Goal: Task Accomplishment & Management: Use online tool/utility

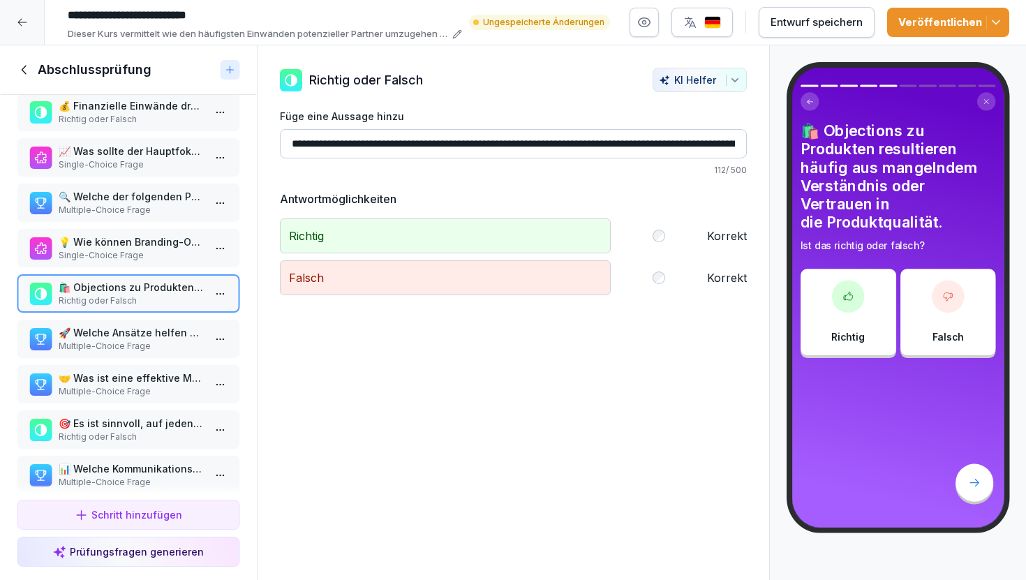
scroll to position [20, 0]
click at [150, 330] on p "🚀 Welche Ansätze helfen bei der Überwindung von Produkteinwänden?" at bounding box center [131, 332] width 145 height 15
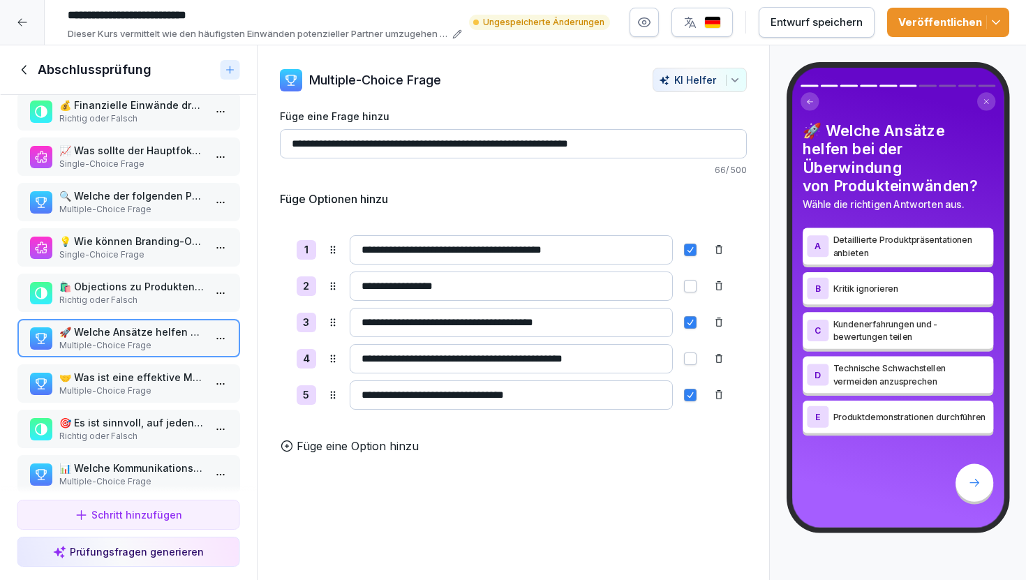
click at [154, 291] on p "🛍️ Objections zu Produkten resultieren häufig aus mangelndem Verständnis oder V…" at bounding box center [131, 286] width 145 height 15
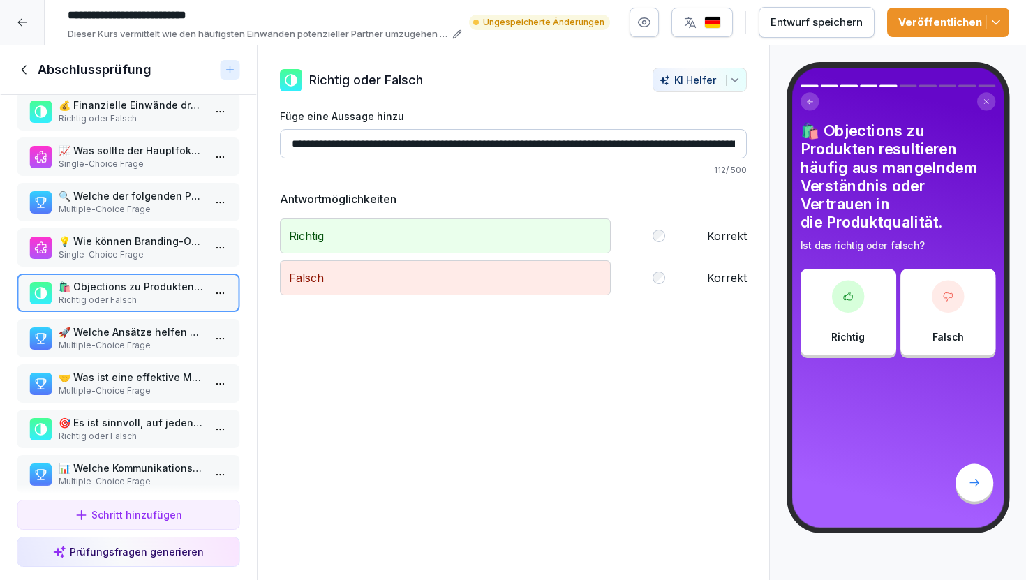
scroll to position [46, 0]
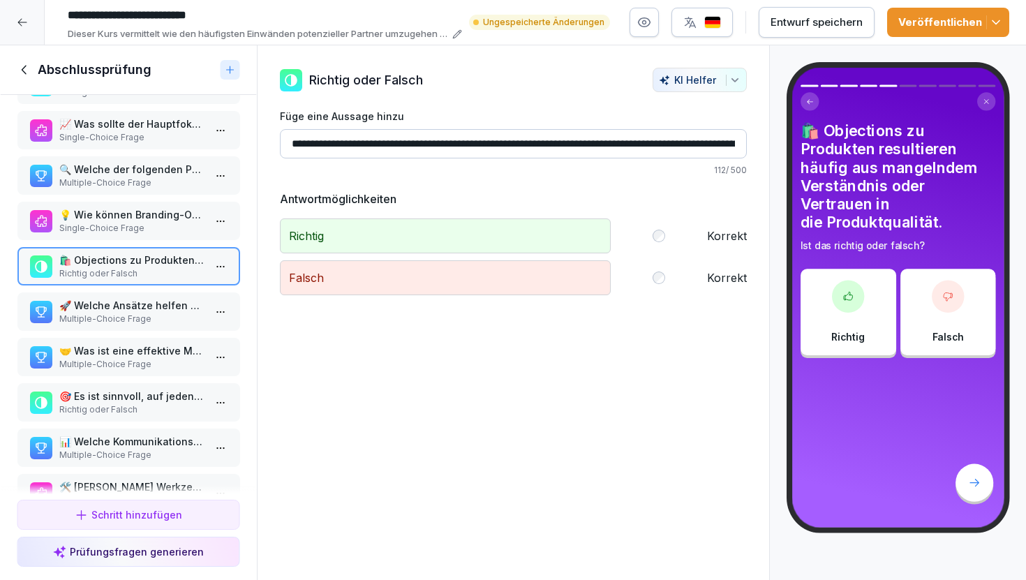
click at [140, 305] on p "🚀 Welche Ansätze helfen bei der Überwindung von Produkteinwänden?" at bounding box center [131, 305] width 145 height 15
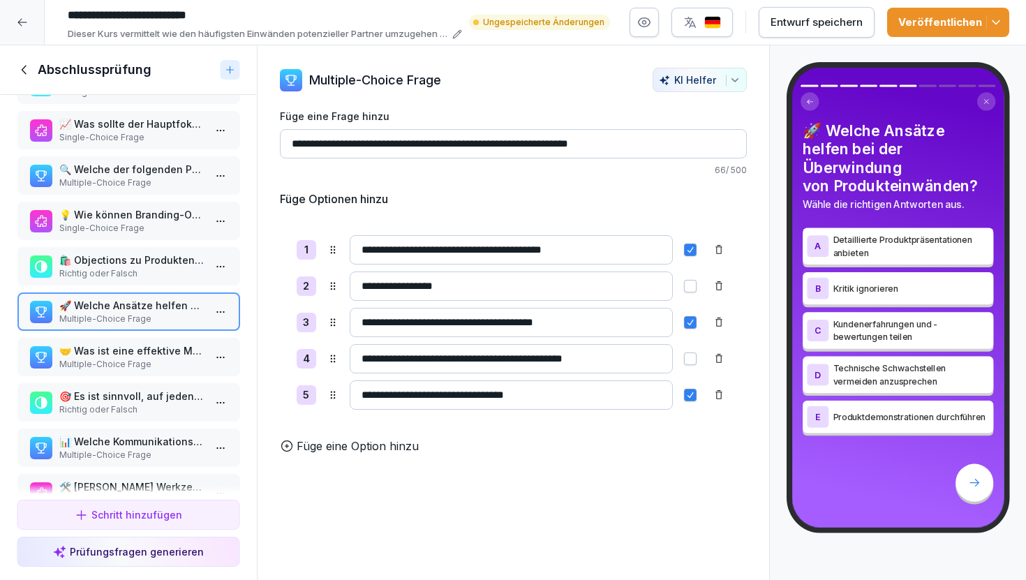
click at [142, 279] on p "Richtig oder Falsch" at bounding box center [131, 273] width 145 height 13
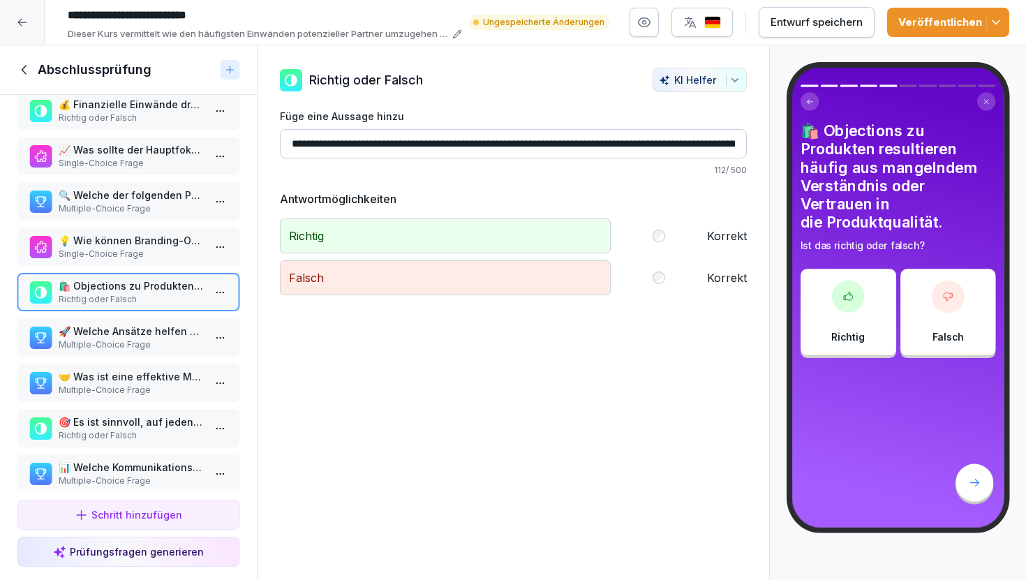
scroll to position [19, 0]
click at [140, 338] on p "🚀 Welche Ansätze helfen bei der Überwindung von Produkteinwänden?" at bounding box center [131, 332] width 145 height 15
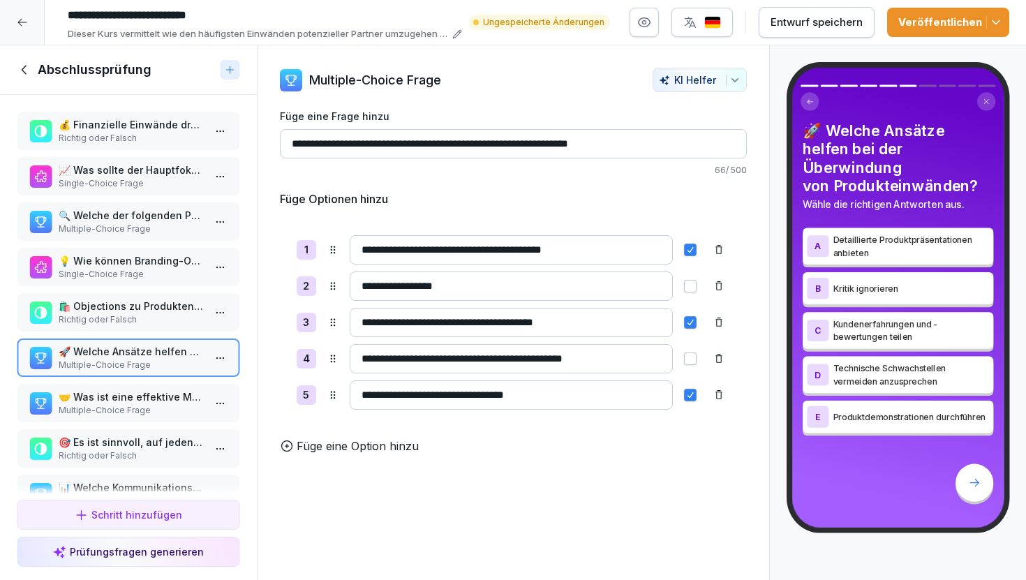
click at [152, 262] on p "💡 Wie können Branding-Objections oft effektiv angesprochen werden?" at bounding box center [131, 260] width 145 height 15
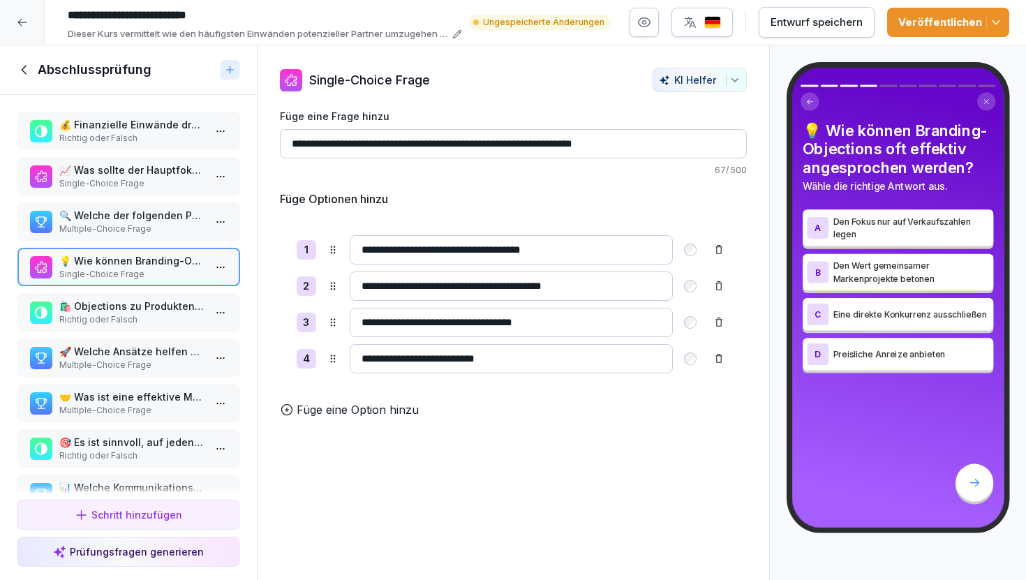
click at [142, 228] on p "Multiple-Choice Frage" at bounding box center [131, 229] width 145 height 13
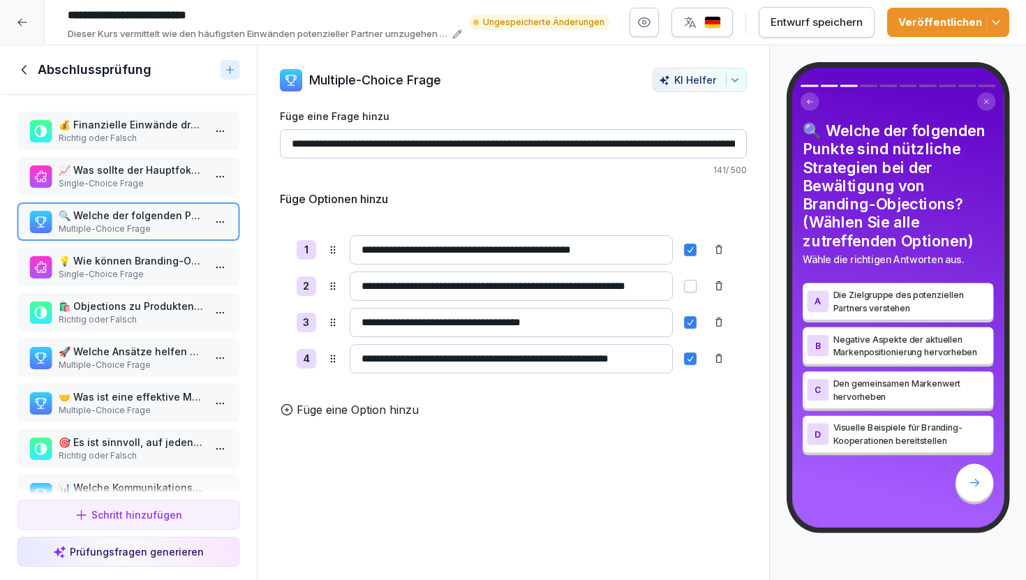
click at [147, 306] on p "🛍️ Objections zu Produkten resultieren häufig aus mangelndem Verständnis oder V…" at bounding box center [131, 306] width 145 height 15
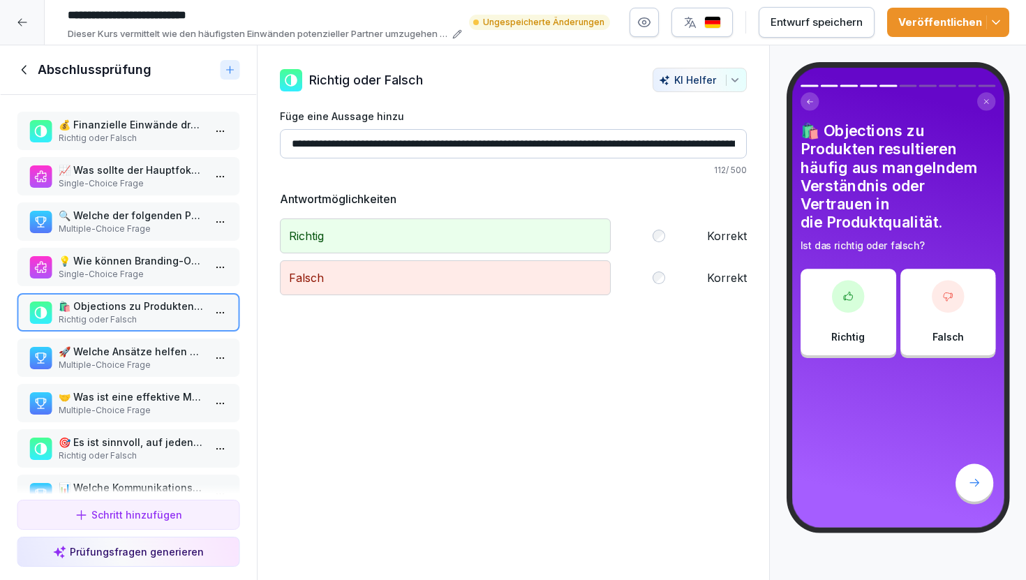
click at [154, 362] on p "Multiple-Choice Frage" at bounding box center [131, 365] width 145 height 13
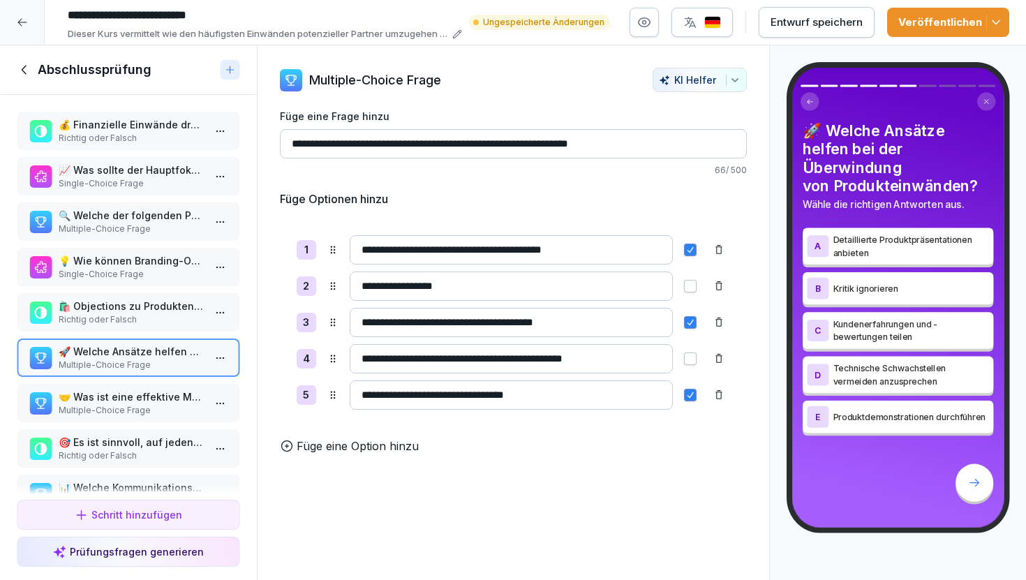
click at [162, 406] on p "Multiple-Choice Frage" at bounding box center [131, 410] width 145 height 13
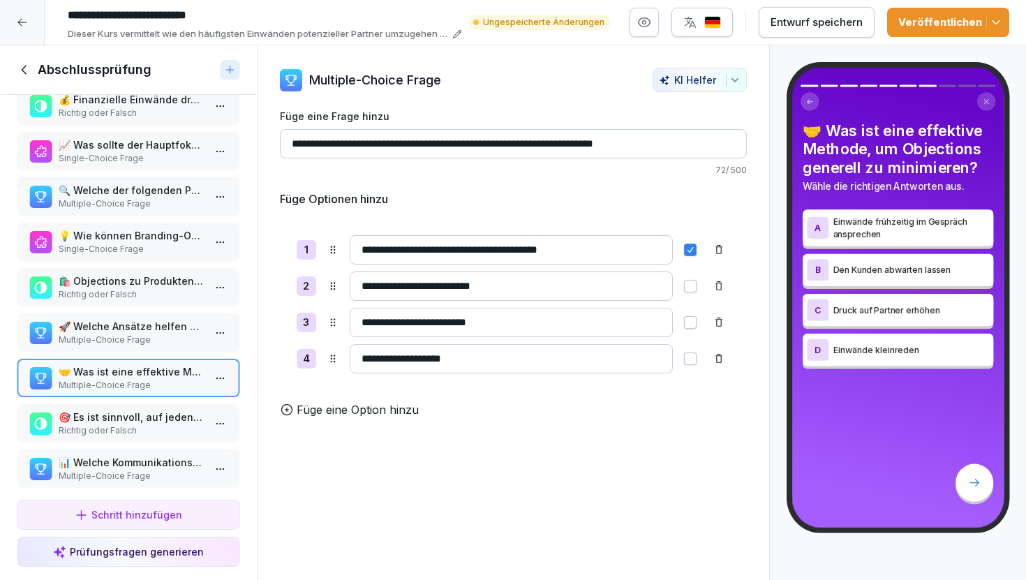
scroll to position [29, 0]
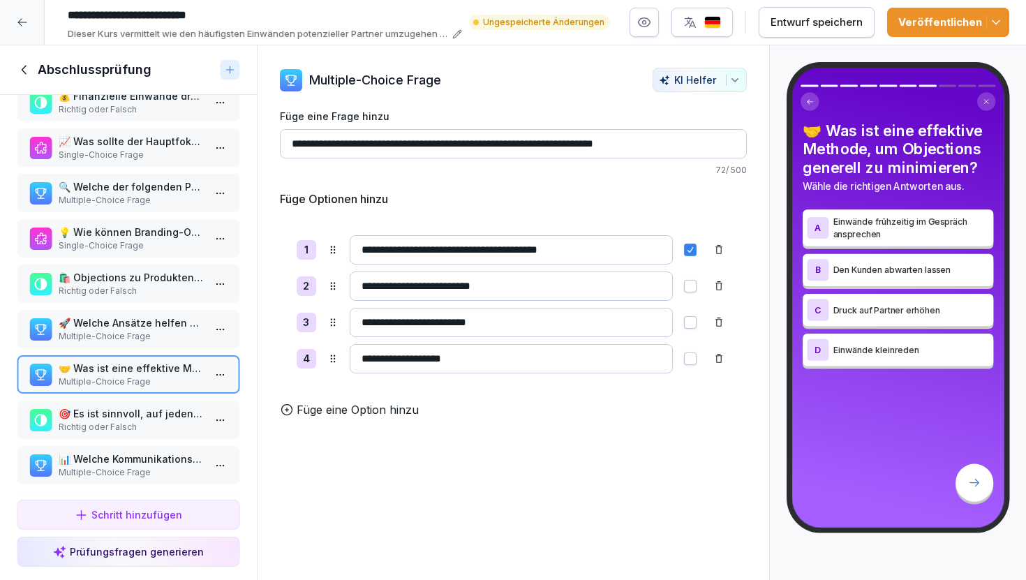
click at [136, 417] on p "🎯 Es ist sinnvoll, auf jeden Einwand des Kunden sofort eine Lösung parat zu hab…" at bounding box center [131, 413] width 145 height 15
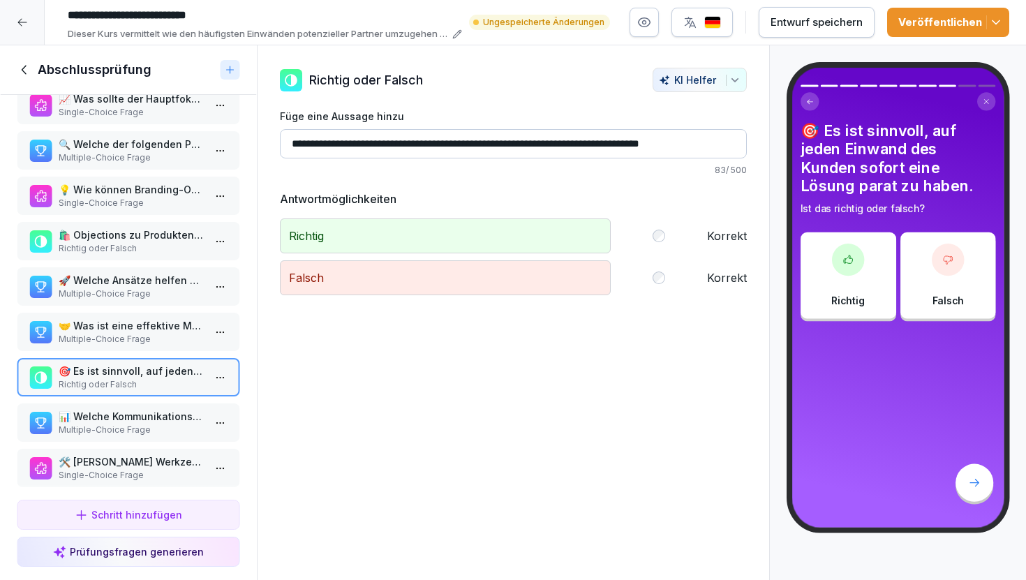
scroll to position [81, 0]
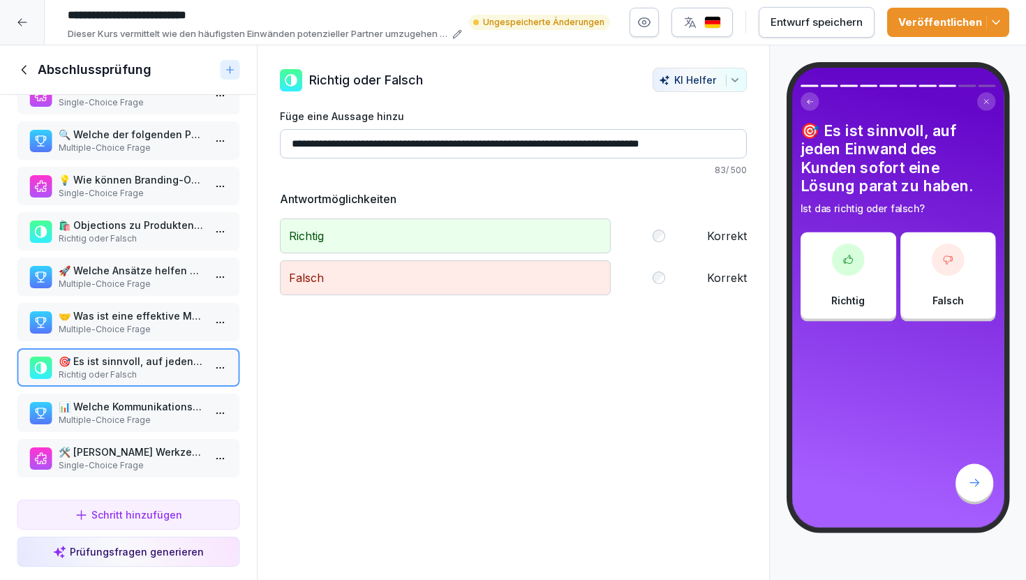
click at [145, 412] on p "📊 Welche Kommunikationstechniken sind bei der Überwindung von Einwänden nützlic…" at bounding box center [131, 406] width 145 height 15
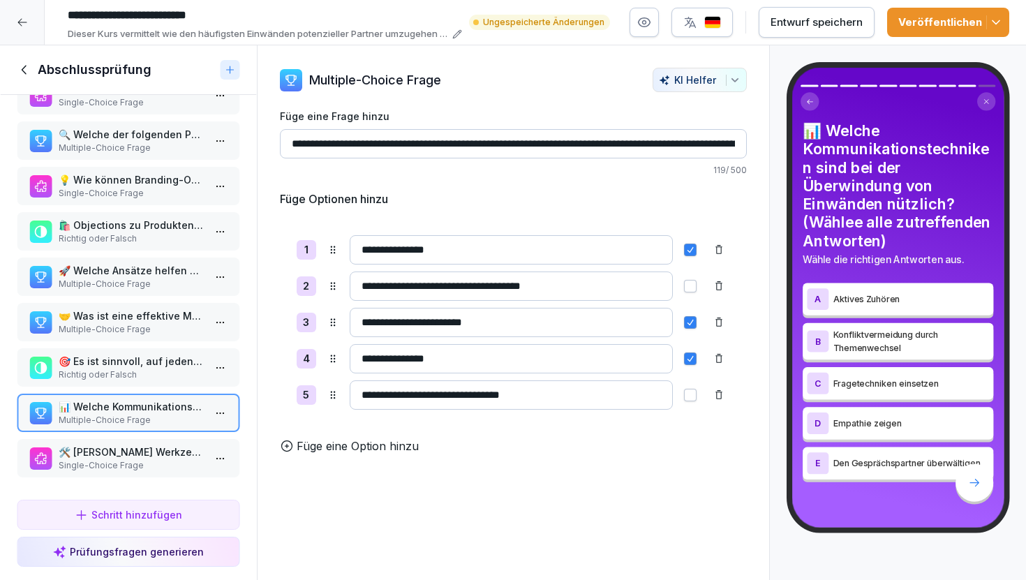
click at [154, 468] on p "Single-Choice Frage" at bounding box center [131, 465] width 145 height 13
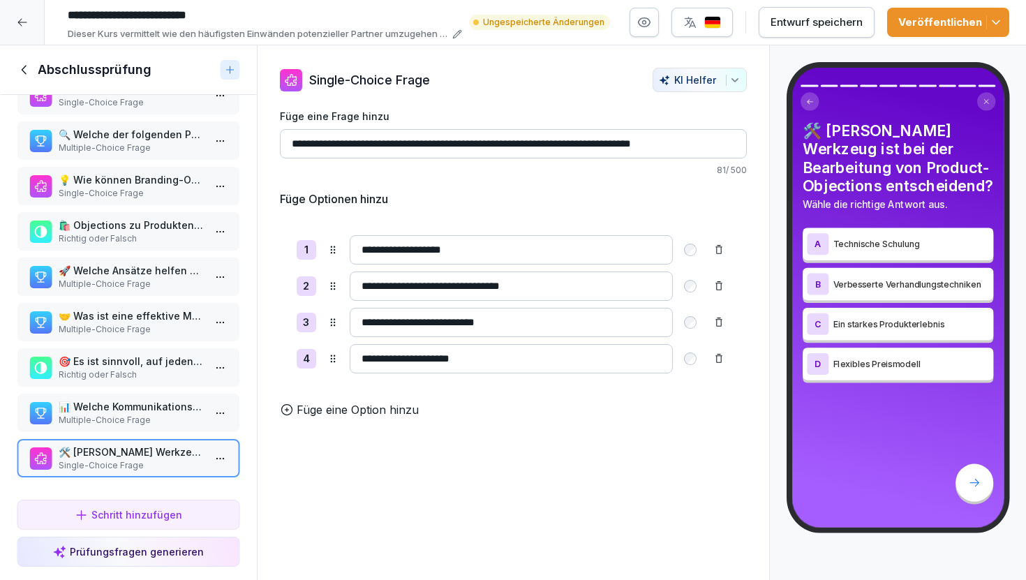
click at [142, 234] on p "Richtig oder Falsch" at bounding box center [131, 238] width 145 height 13
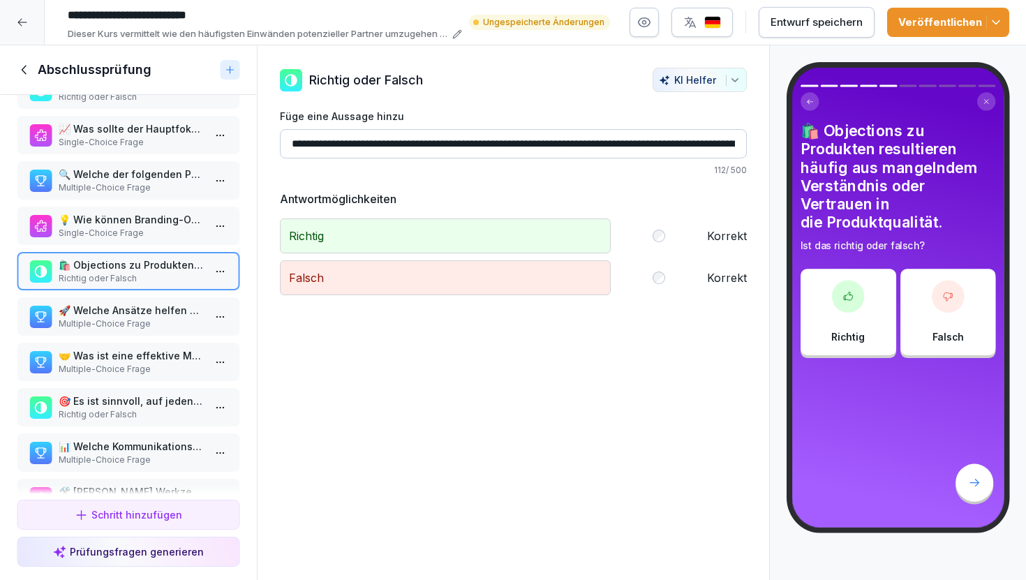
scroll to position [81, 0]
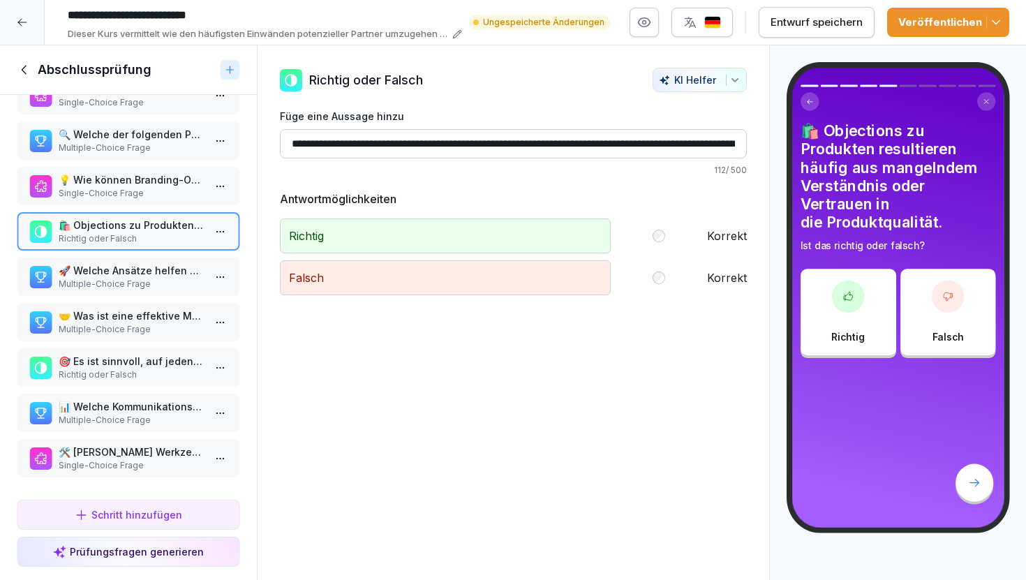
click at [152, 453] on p "🛠️ [PERSON_NAME] Werkzeug ist bei der Bearbeitung von Product-Objections entsch…" at bounding box center [131, 452] width 145 height 15
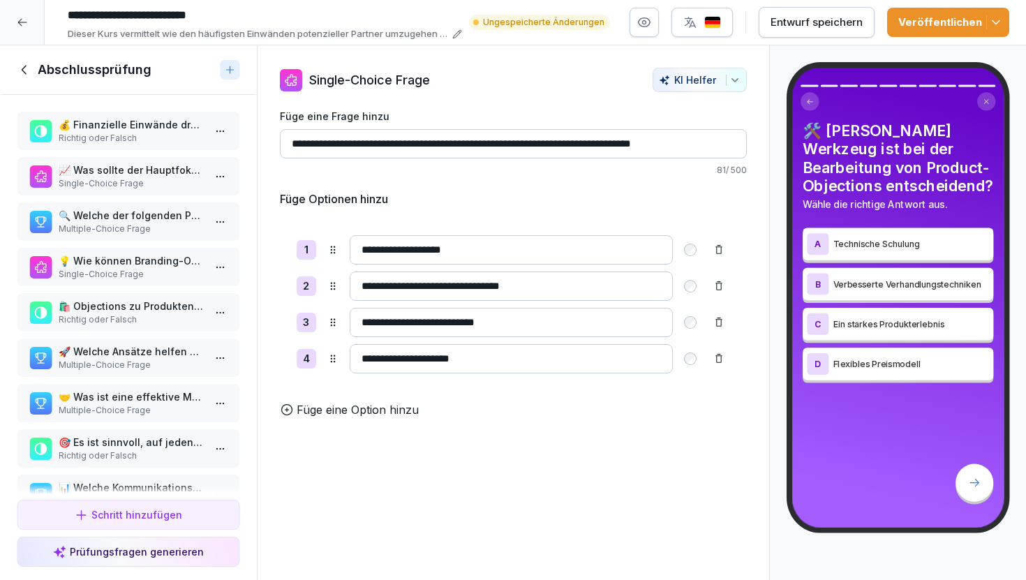
click at [135, 128] on p "💰 Finanzielle Einwände drehen sich oft um die wahrgenommene Rentabilität einer …" at bounding box center [131, 124] width 145 height 15
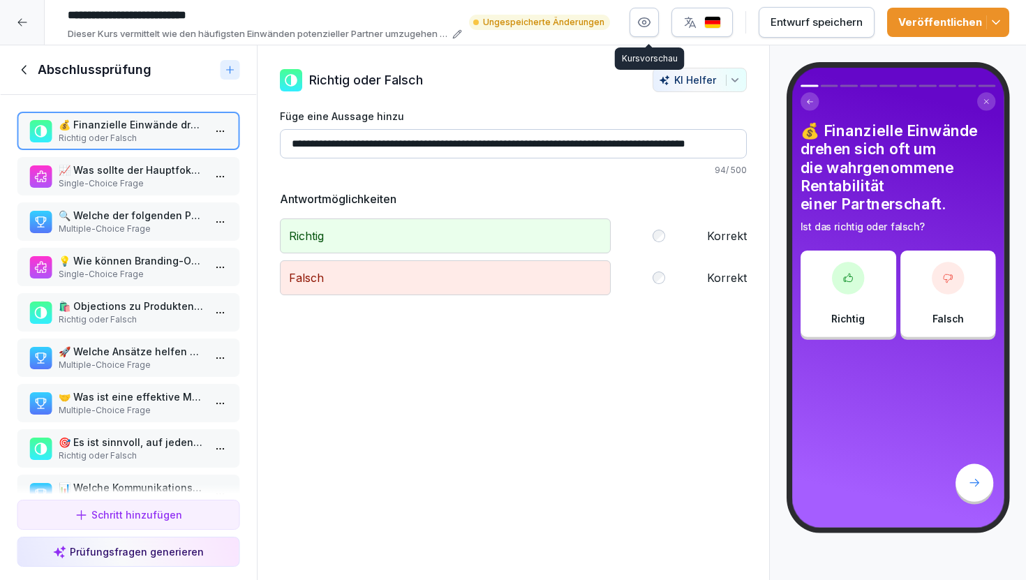
click at [645, 24] on icon "button" at bounding box center [644, 22] width 14 height 14
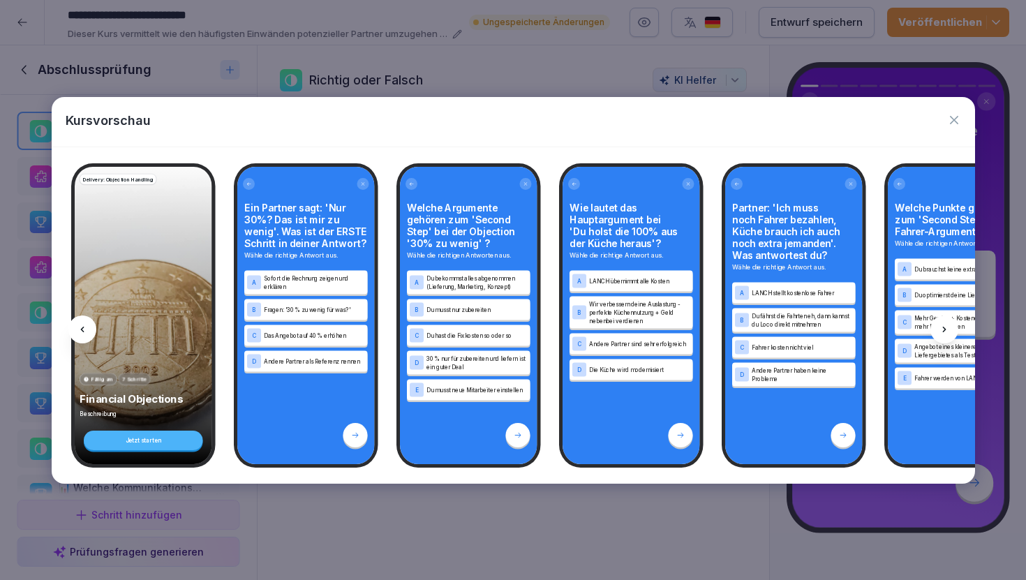
scroll to position [0, 7]
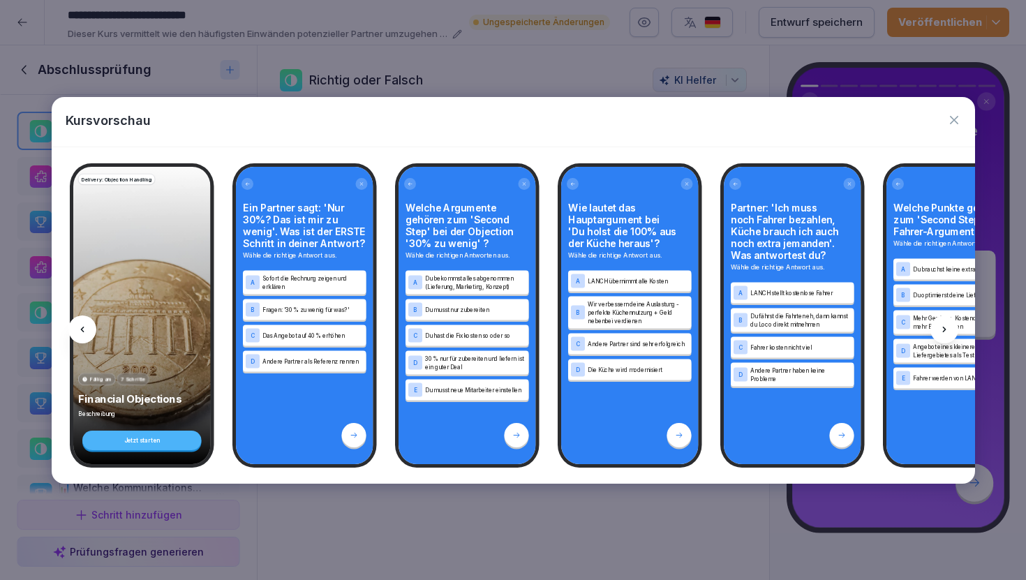
click at [953, 118] on icon "button" at bounding box center [954, 120] width 14 height 14
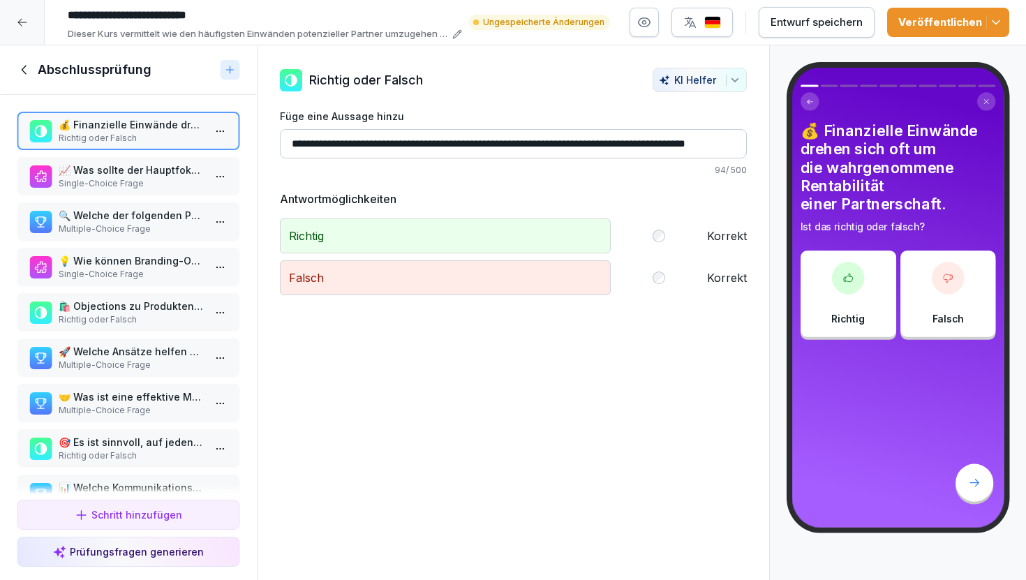
click at [138, 177] on p "Single-Choice Frage" at bounding box center [131, 183] width 145 height 13
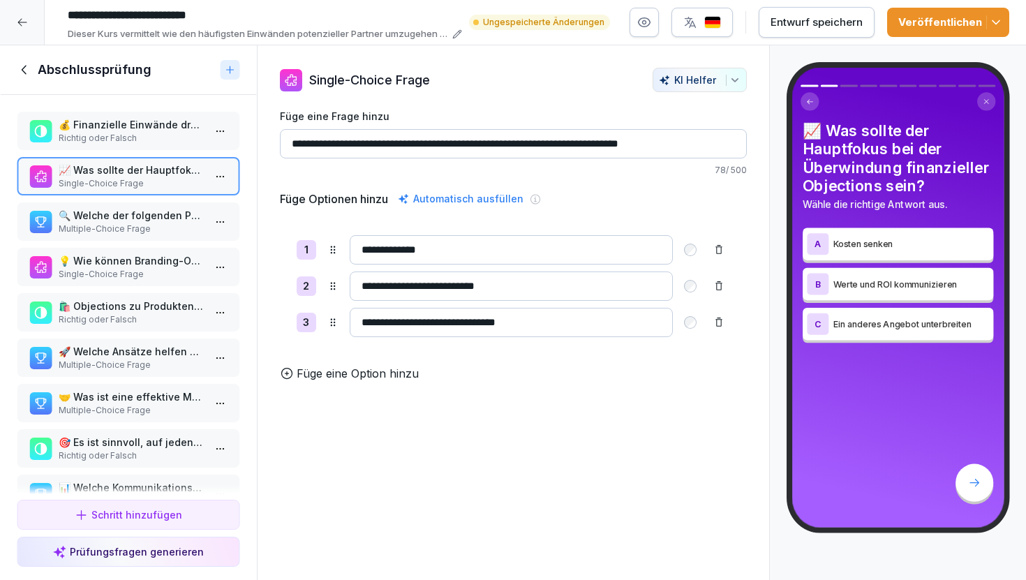
click at [154, 220] on p "🔍 Welche der folgenden Punkte sind nützliche Strategien bei der Bewältigung von…" at bounding box center [131, 215] width 145 height 15
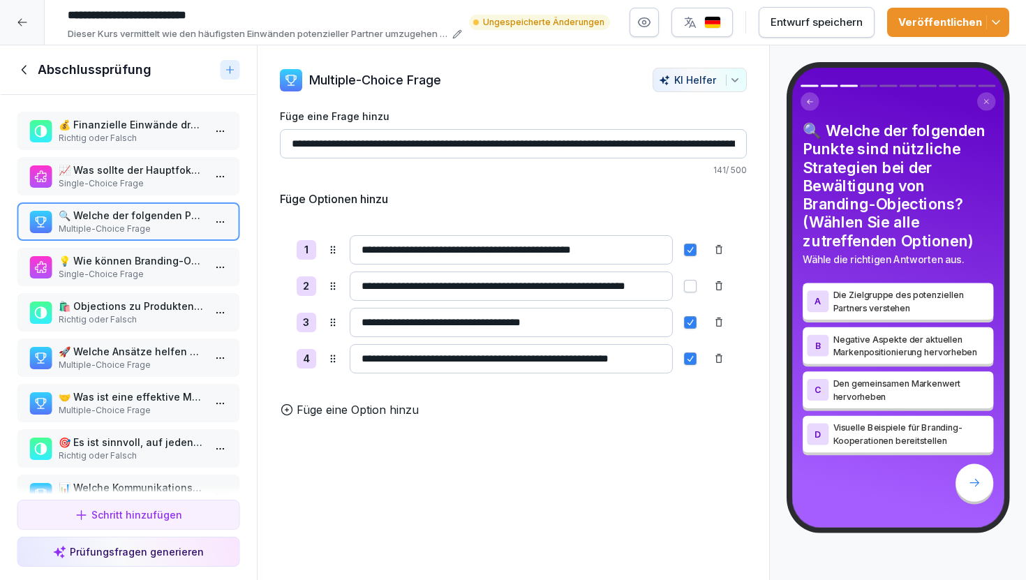
click at [713, 360] on icon at bounding box center [718, 358] width 11 height 11
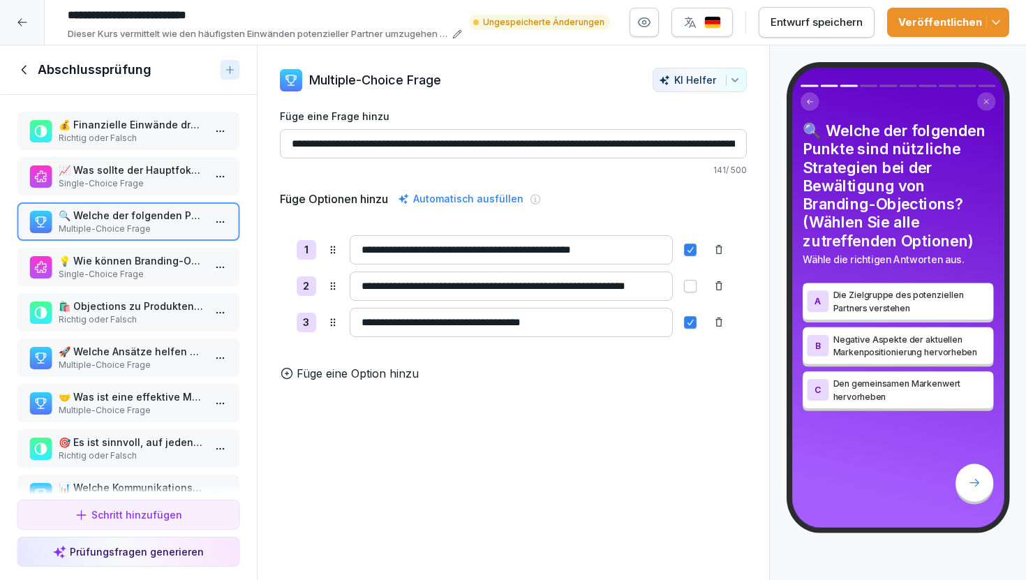
click at [367, 375] on p "Füge eine Option hinzu" at bounding box center [358, 373] width 122 height 17
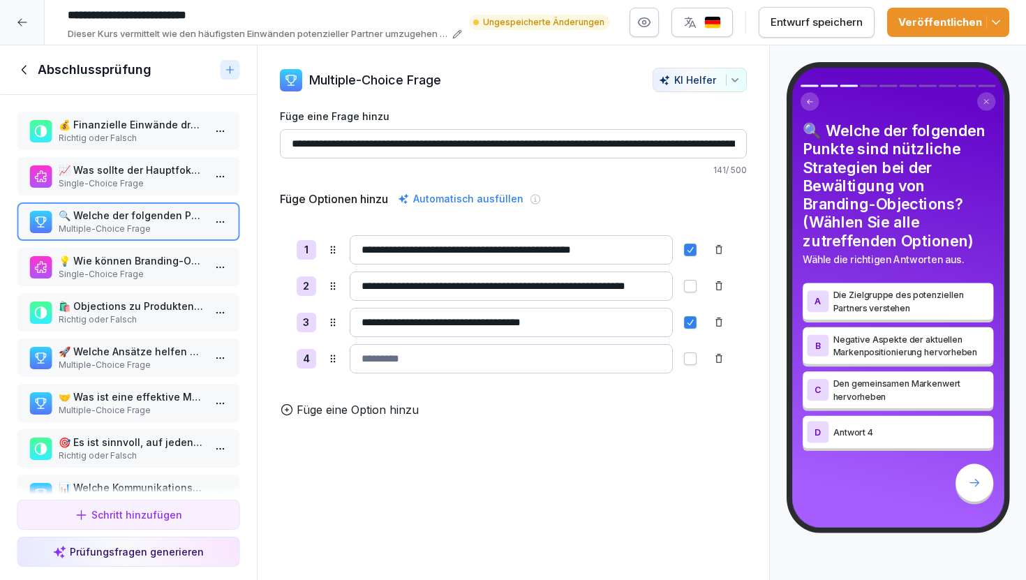
click at [409, 360] on input at bounding box center [511, 358] width 323 height 29
click at [717, 363] on icon at bounding box center [718, 358] width 11 height 11
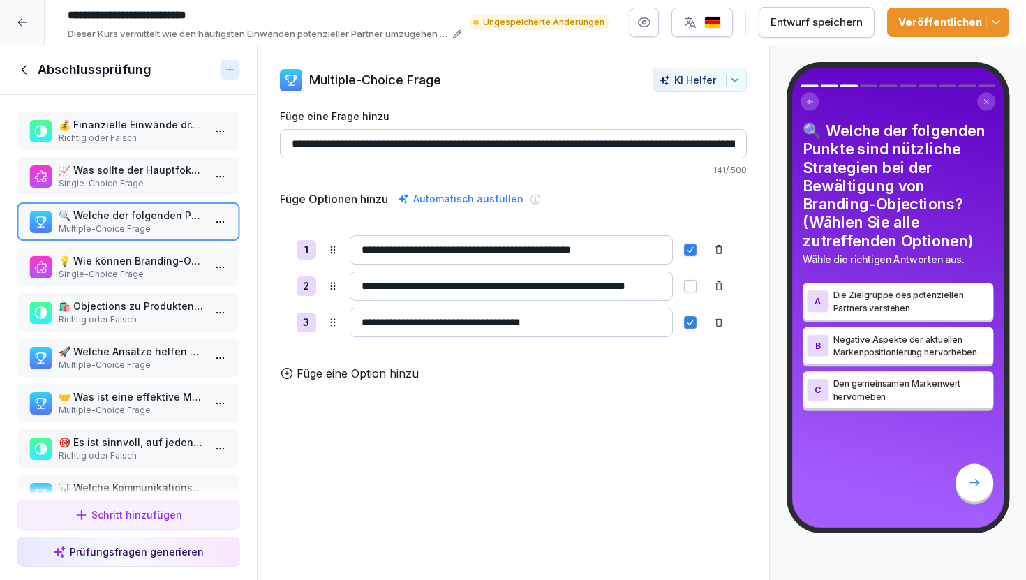
click at [478, 321] on input "**********" at bounding box center [511, 322] width 323 height 29
click at [131, 267] on p "💡 Wie können Branding-Objections oft effektiv angesprochen werden?" at bounding box center [131, 260] width 145 height 15
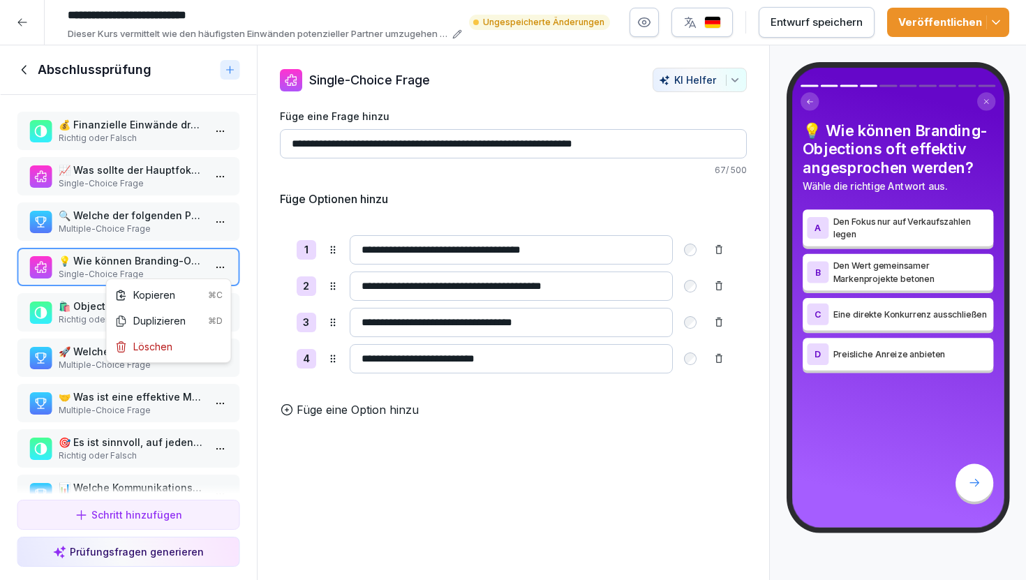
click at [222, 264] on html "**********" at bounding box center [513, 290] width 1026 height 580
click at [174, 346] on div "Löschen" at bounding box center [169, 347] width 119 height 26
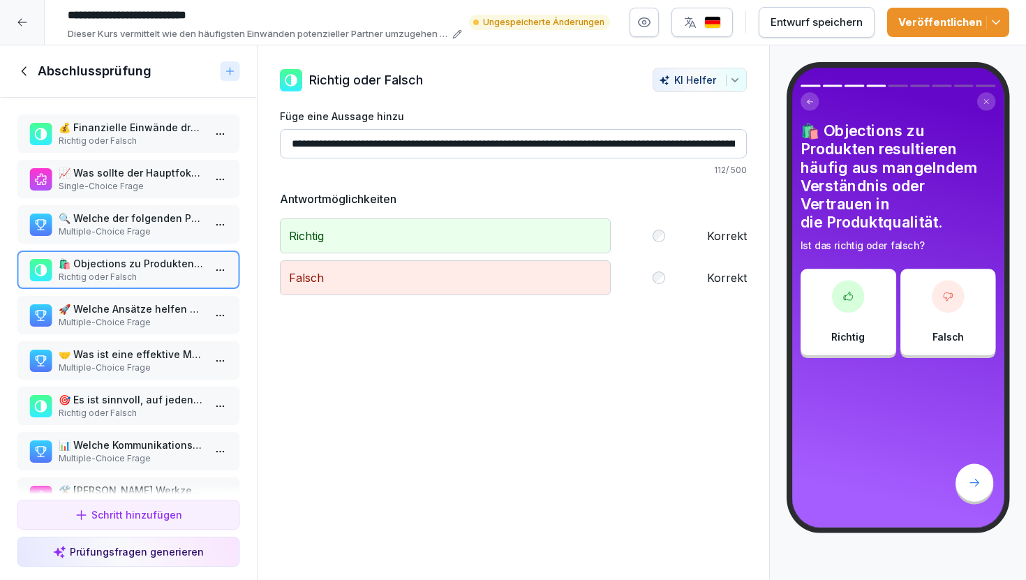
click at [652, 145] on input "**********" at bounding box center [513, 143] width 467 height 29
click at [684, 145] on input "**********" at bounding box center [513, 143] width 467 height 29
click at [696, 145] on input "**********" at bounding box center [513, 143] width 467 height 29
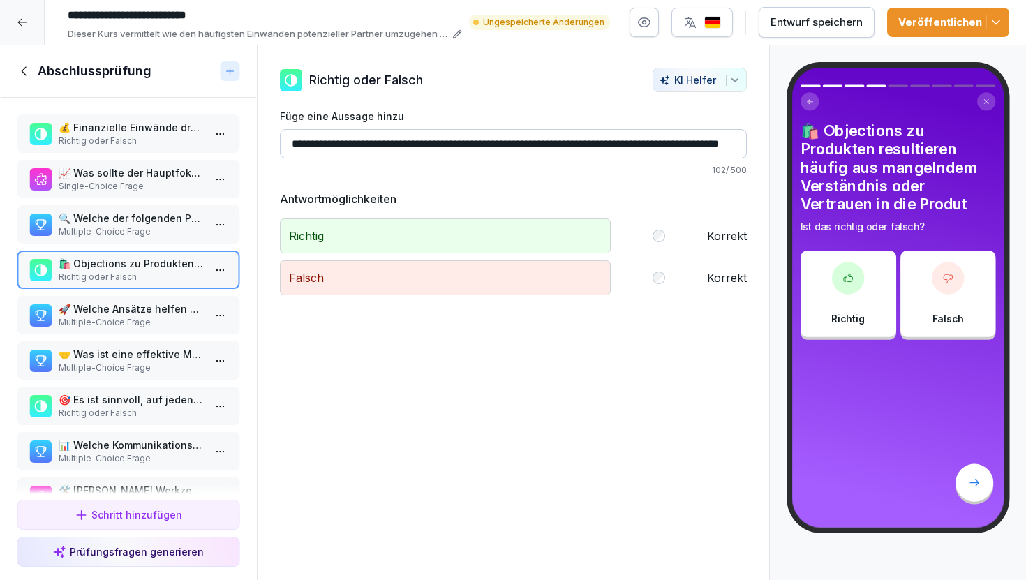
scroll to position [0, 73]
click at [690, 145] on input "**********" at bounding box center [513, 143] width 467 height 29
click at [728, 145] on body "**********" at bounding box center [513, 290] width 1026 height 580
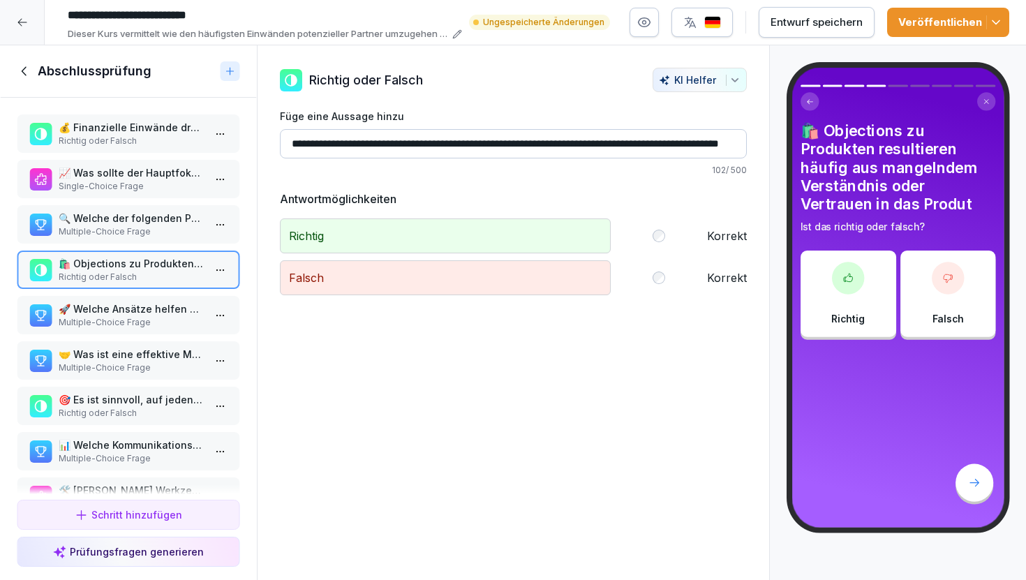
click at [696, 149] on input "**********" at bounding box center [513, 143] width 467 height 29
type input "**********"
click at [146, 313] on p "🚀 Welche Ansätze helfen bei der Überwindung von Produkteinwänden?" at bounding box center [131, 309] width 145 height 15
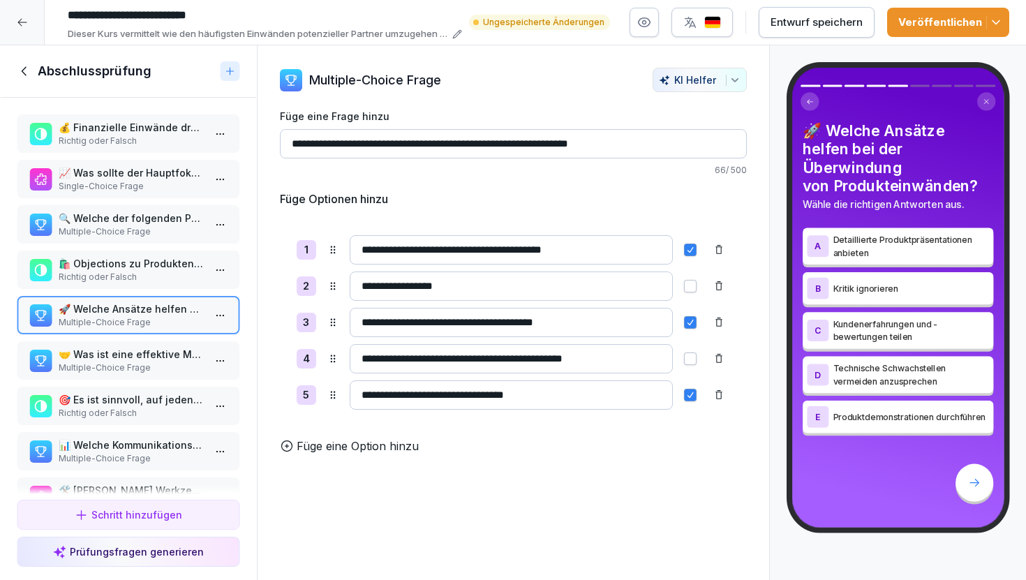
click at [720, 360] on icon at bounding box center [718, 358] width 11 height 11
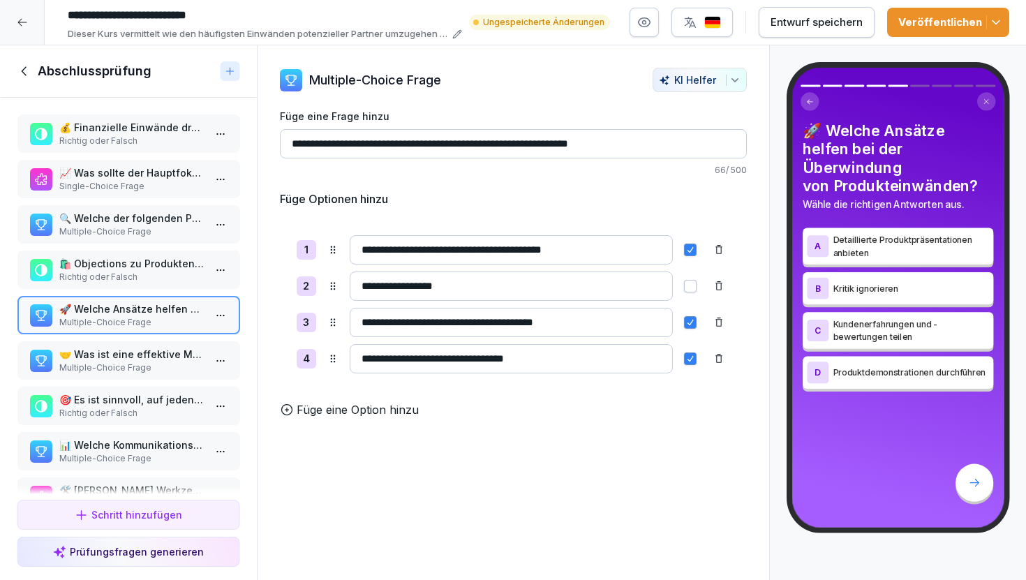
click at [136, 362] on p "Multiple-Choice Frage" at bounding box center [131, 368] width 145 height 13
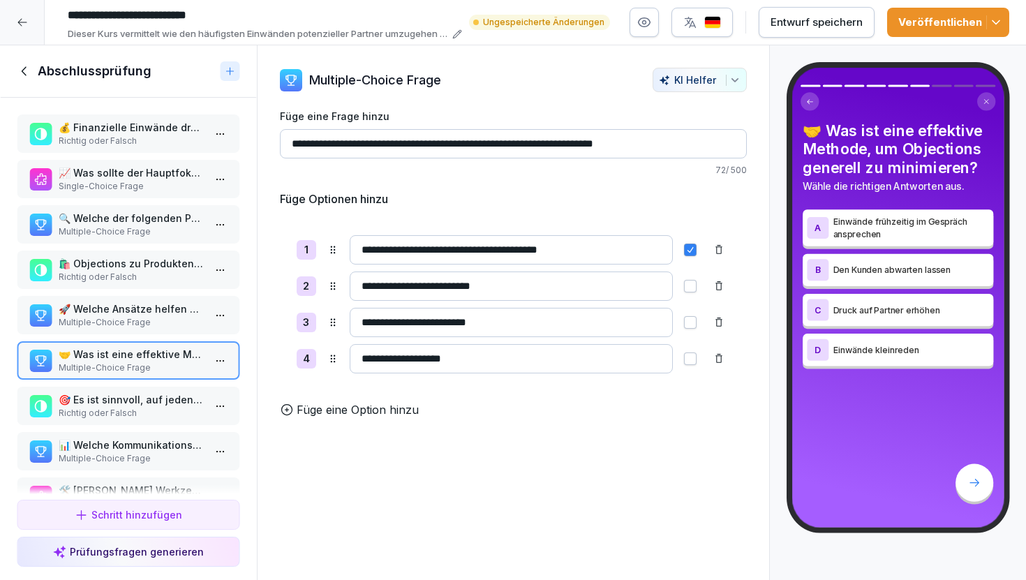
click at [225, 366] on html "**********" at bounding box center [513, 290] width 1026 height 580
click at [192, 438] on div "Löschen" at bounding box center [169, 440] width 119 height 26
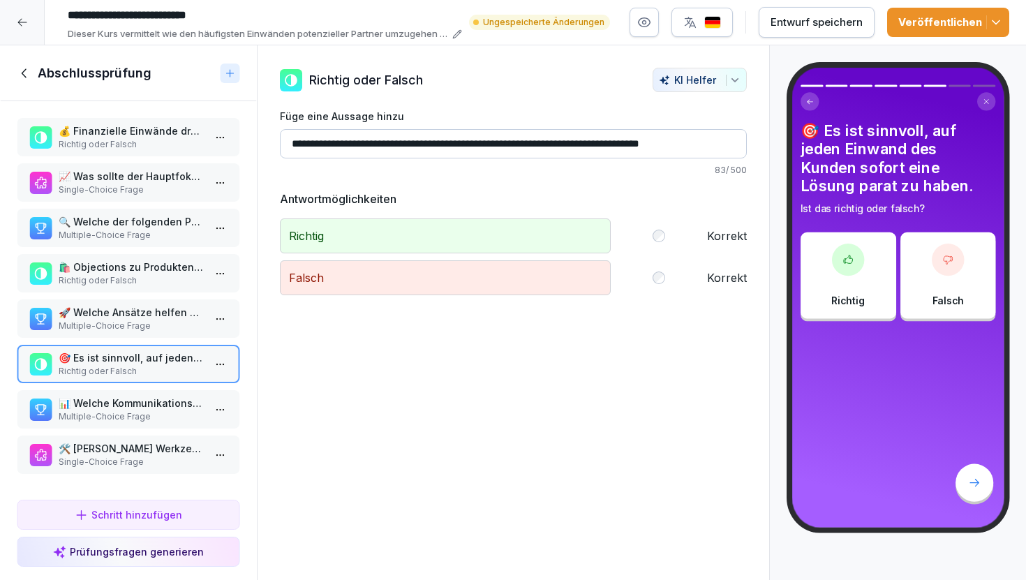
click at [665, 235] on div "Richtig Korrekt" at bounding box center [513, 236] width 467 height 35
click at [217, 361] on html "**********" at bounding box center [513, 290] width 1026 height 580
click at [195, 443] on div "Löschen" at bounding box center [169, 444] width 119 height 26
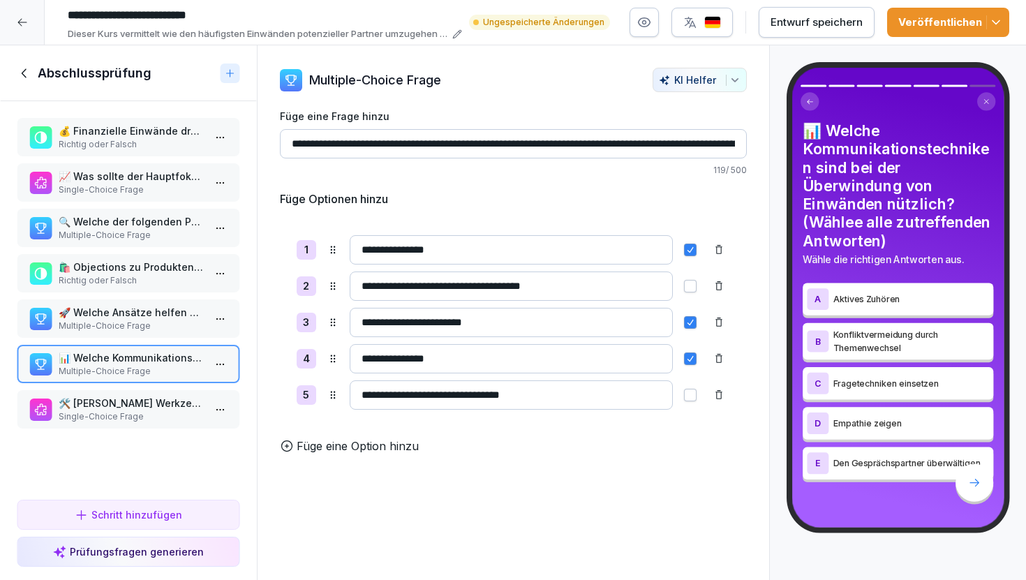
click at [595, 281] on input "**********" at bounding box center [511, 286] width 323 height 29
click at [552, 283] on input "**********" at bounding box center [511, 286] width 323 height 29
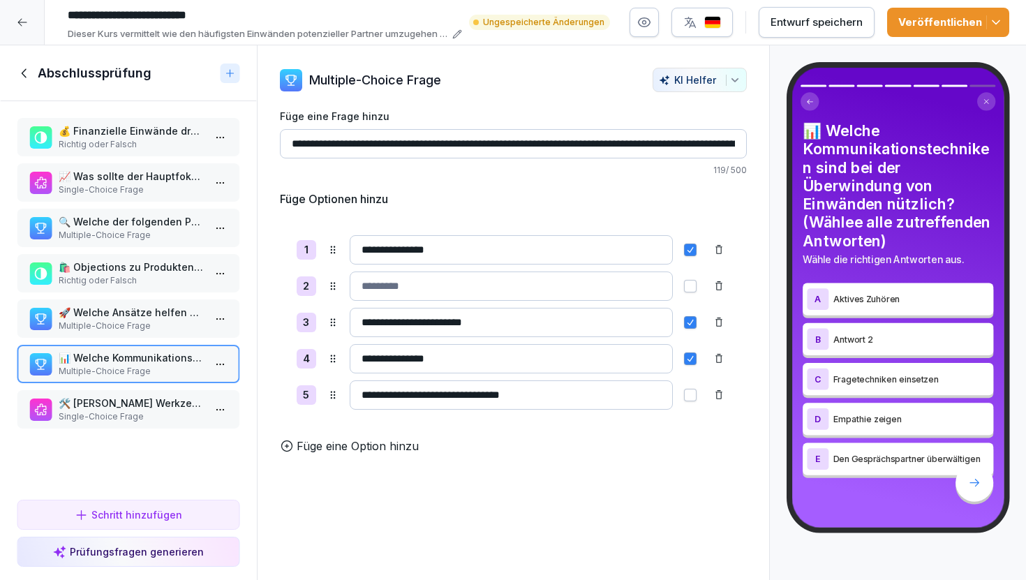
click at [147, 400] on p "🛠️ [PERSON_NAME] Werkzeug ist bei der Bearbeitung von Product-Objections entsch…" at bounding box center [131, 403] width 145 height 15
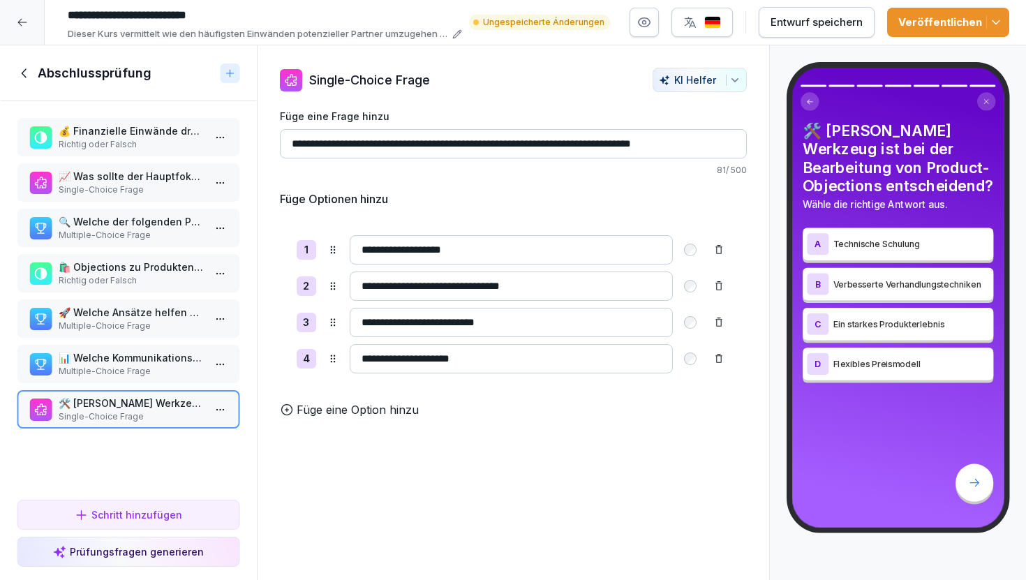
click at [216, 406] on html "**********" at bounding box center [513, 290] width 1026 height 580
click at [172, 482] on div "Löschen" at bounding box center [169, 489] width 119 height 26
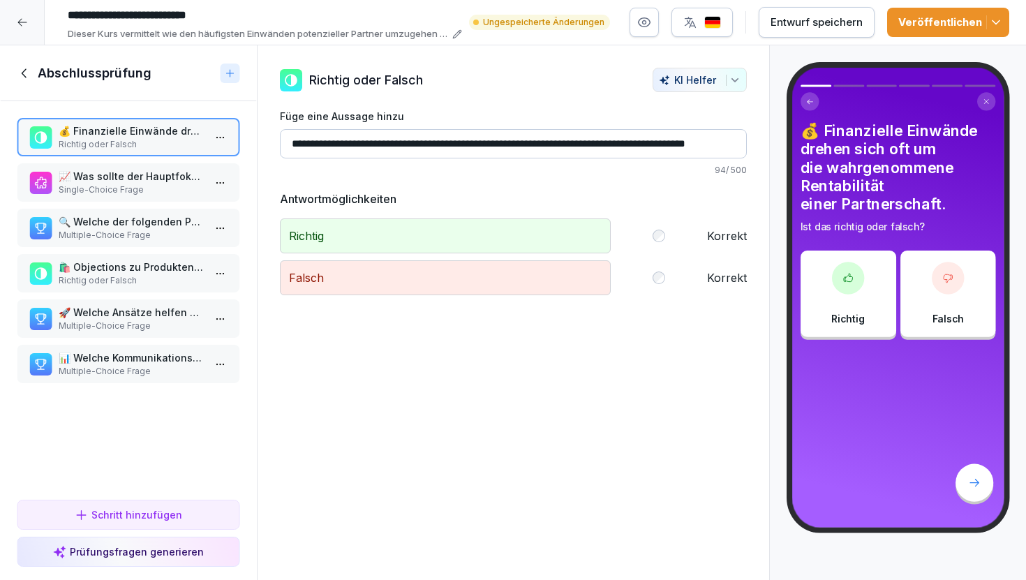
click at [30, 71] on icon at bounding box center [24, 73] width 15 height 15
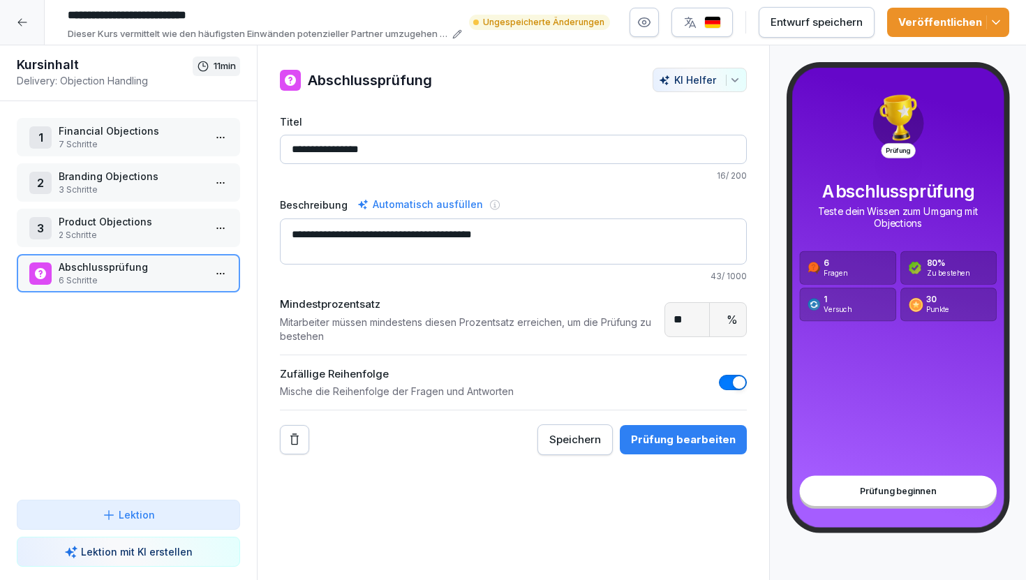
click at [147, 144] on p "7 Schritte" at bounding box center [131, 144] width 145 height 13
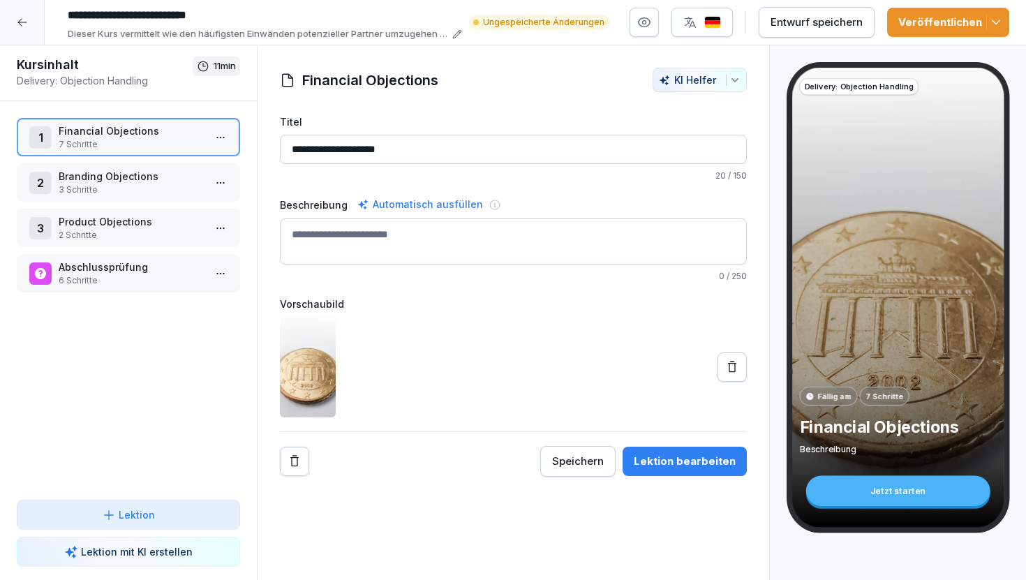
click at [148, 179] on p "Branding Objections" at bounding box center [131, 176] width 145 height 15
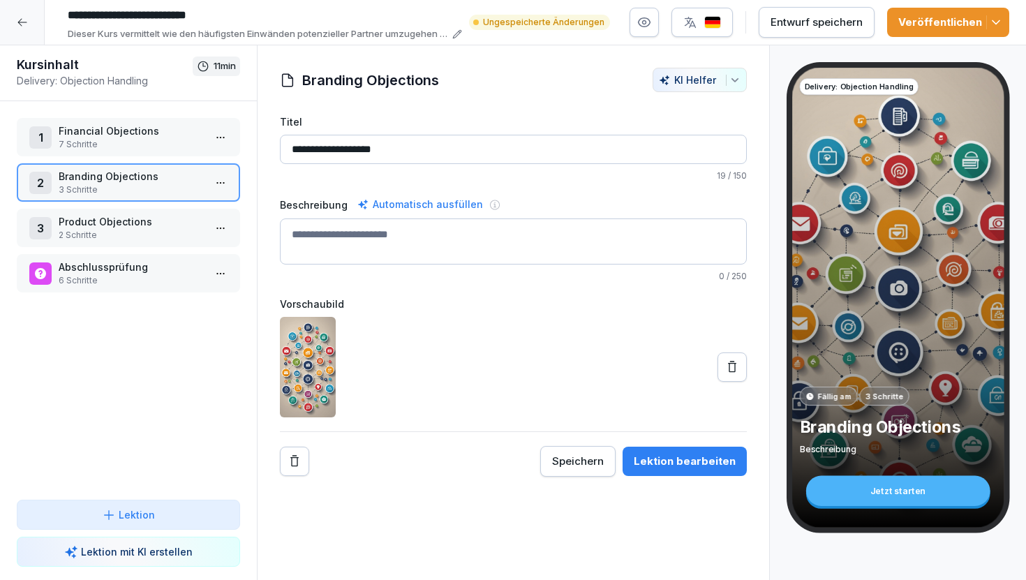
click at [156, 223] on p "Product Objections" at bounding box center [131, 221] width 145 height 15
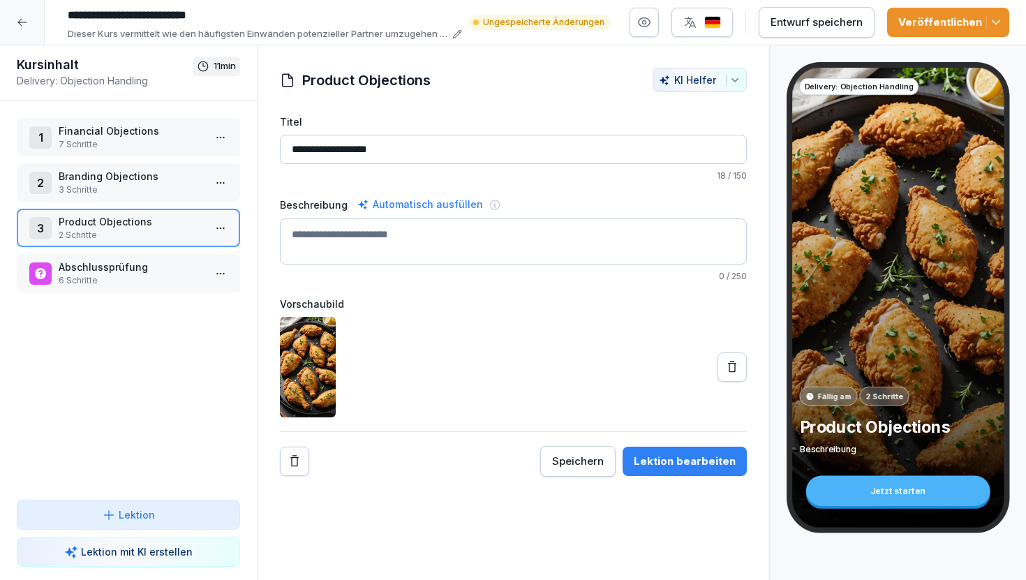
click at [653, 452] on button "Lektion bearbeiten" at bounding box center [685, 461] width 124 height 29
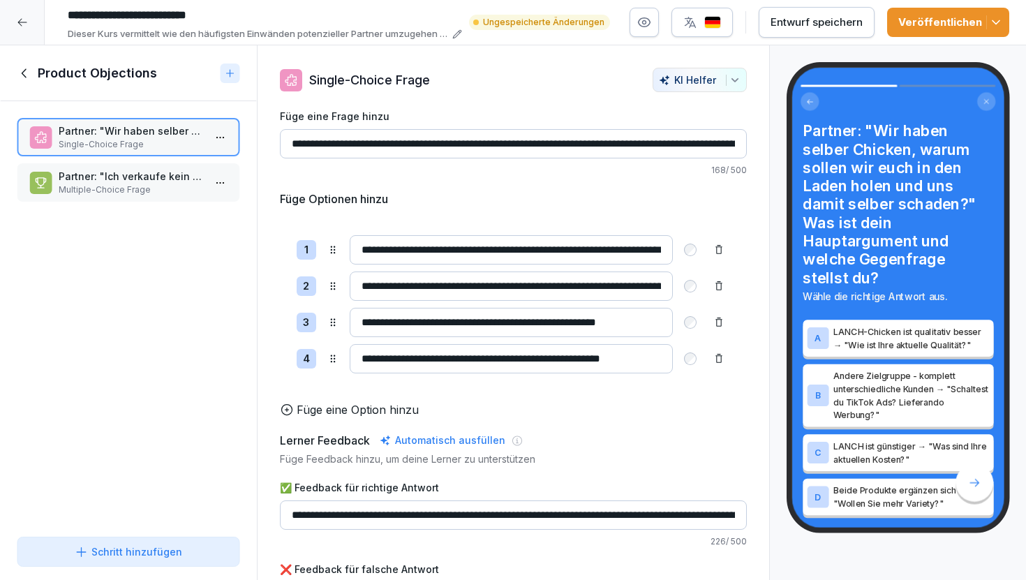
click at [149, 179] on p "Partner: "Ich verkaufe kein TK Zeug, nur frisches!" Welche Counter-Argumente si…" at bounding box center [131, 176] width 145 height 15
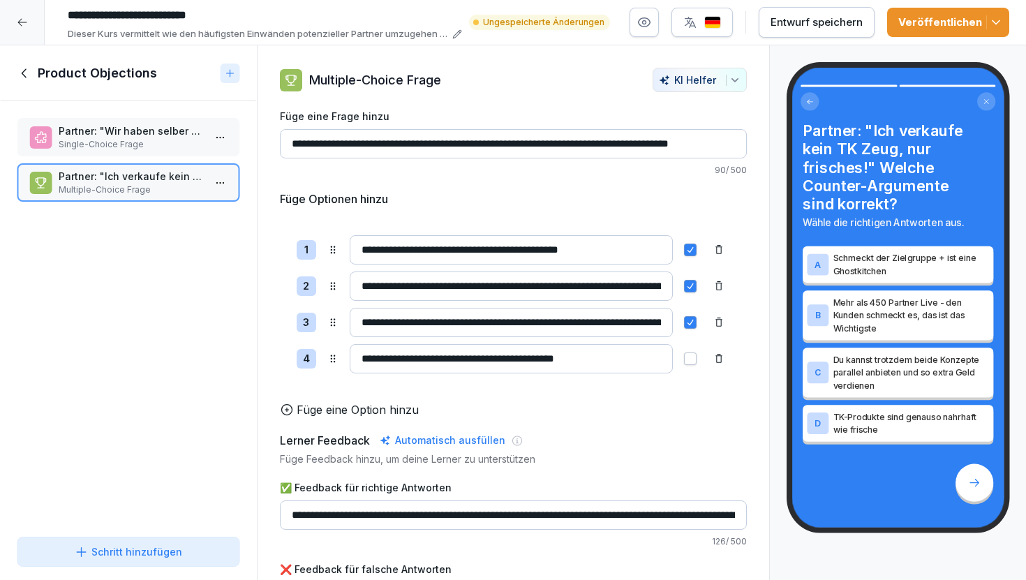
click at [145, 149] on p "Single-Choice Frage" at bounding box center [131, 144] width 145 height 13
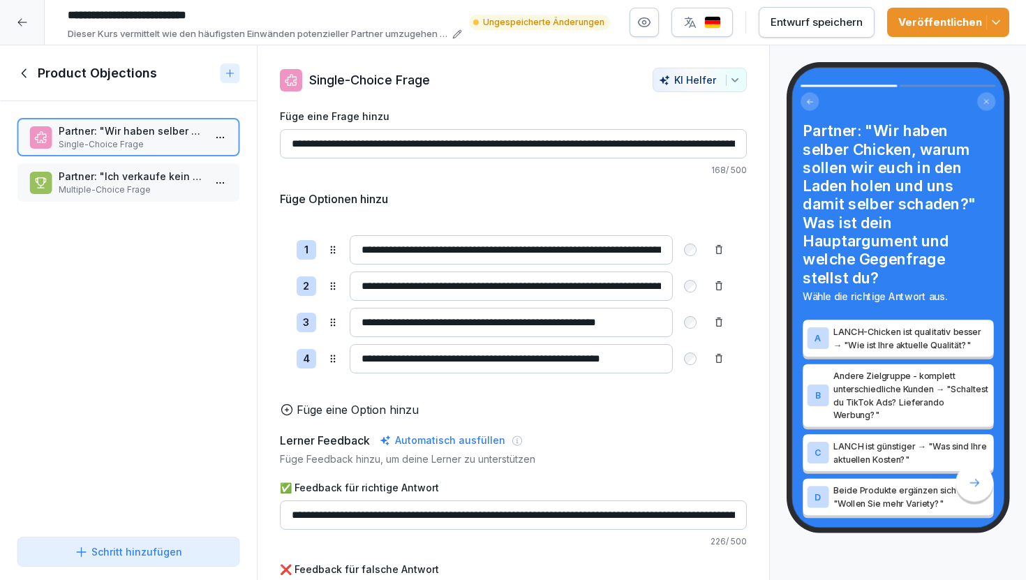
click at [22, 67] on icon at bounding box center [24, 73] width 15 height 15
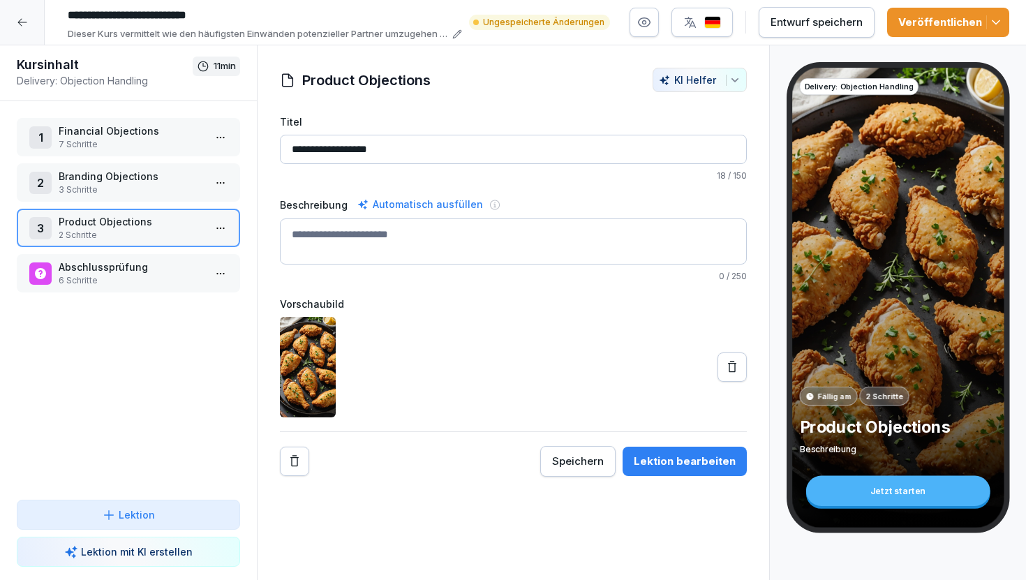
click at [126, 185] on p "3 Schritte" at bounding box center [131, 190] width 145 height 13
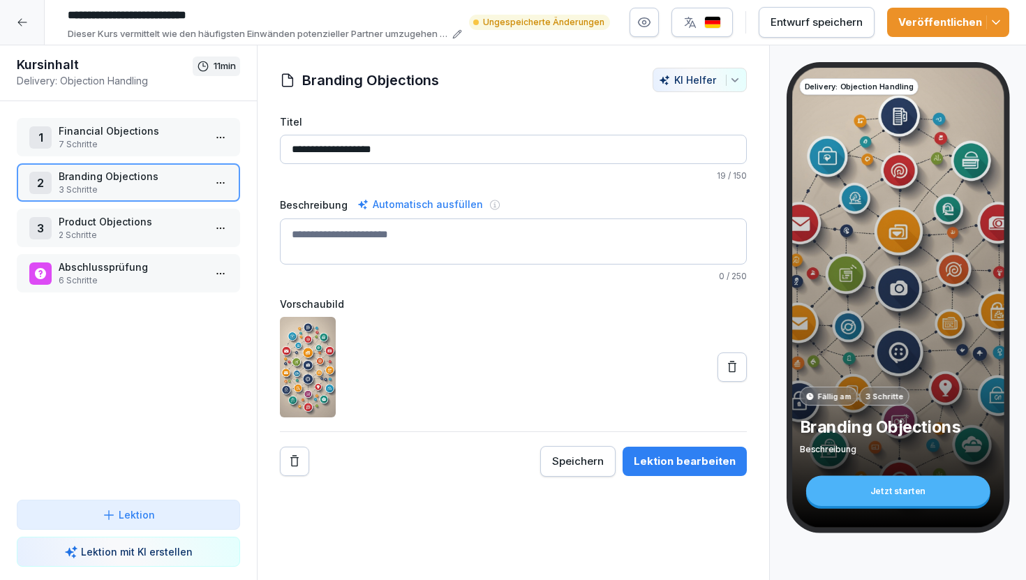
click at [662, 445] on div "**********" at bounding box center [513, 295] width 467 height 362
click at [663, 452] on button "Lektion bearbeiten" at bounding box center [685, 461] width 124 height 29
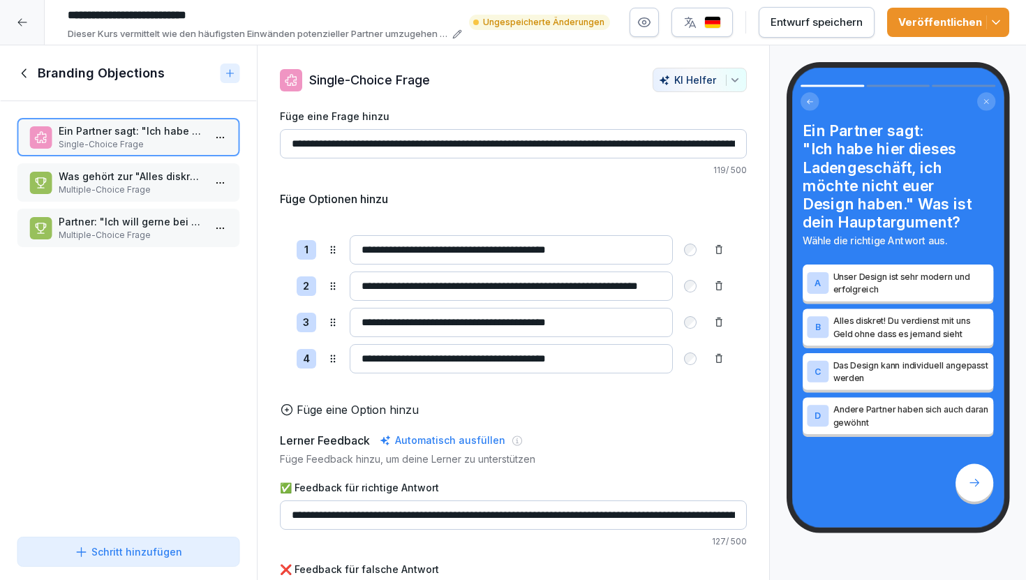
click at [29, 74] on icon at bounding box center [24, 73] width 15 height 15
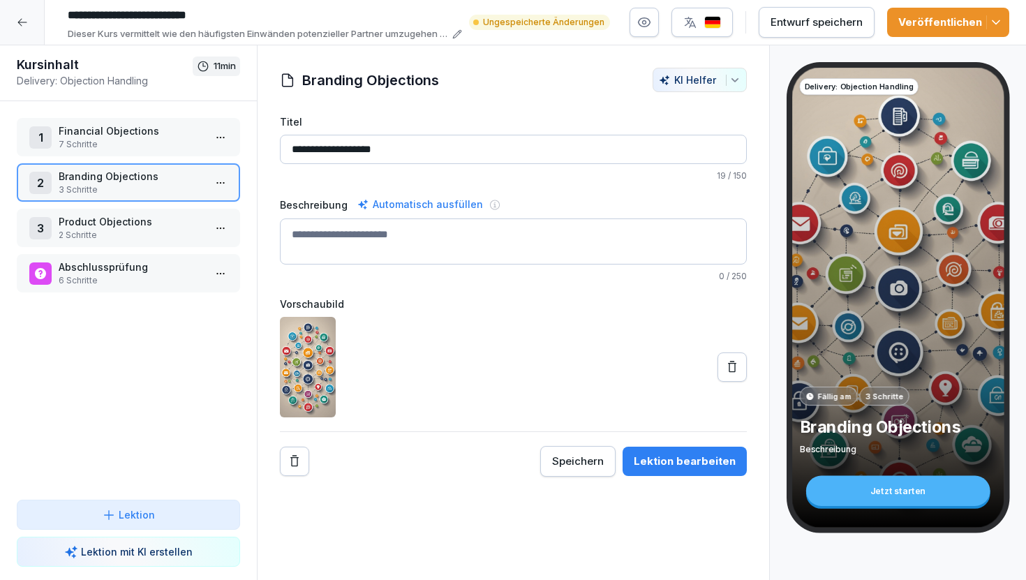
click at [140, 149] on p "7 Schritte" at bounding box center [131, 144] width 145 height 13
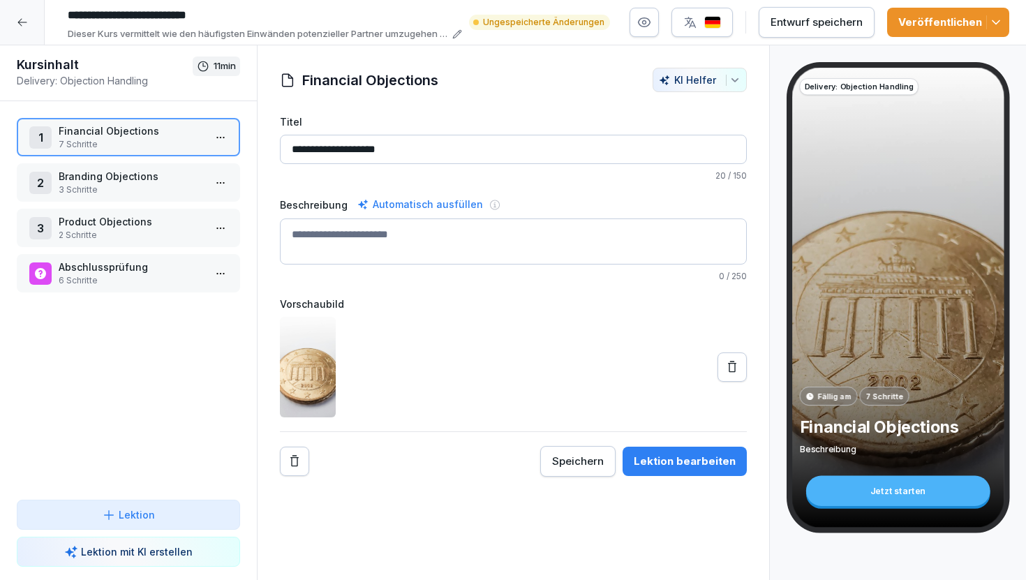
click at [653, 451] on button "Lektion bearbeiten" at bounding box center [685, 461] width 124 height 29
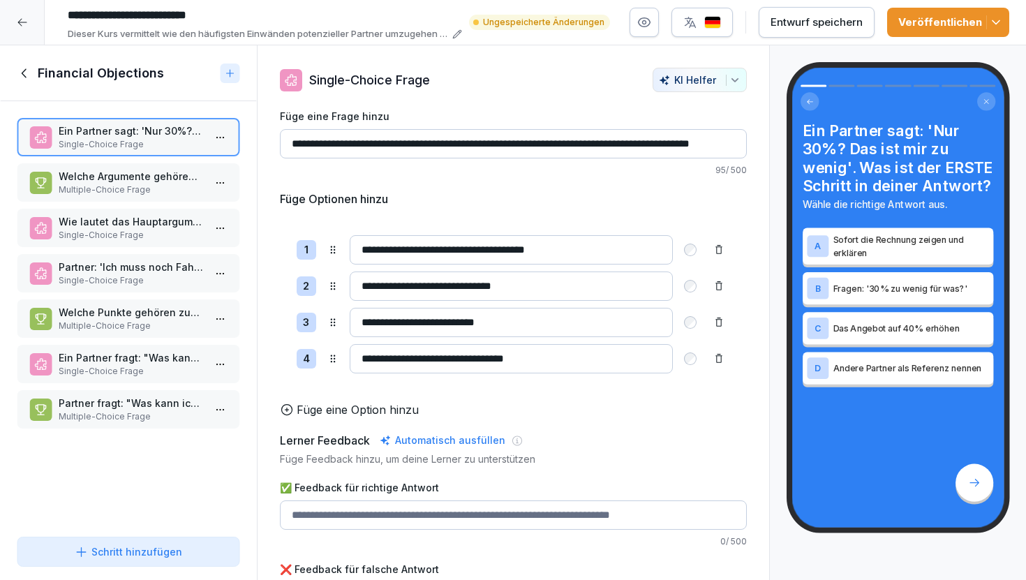
click at [150, 186] on p "Multiple-Choice Frage" at bounding box center [131, 190] width 145 height 13
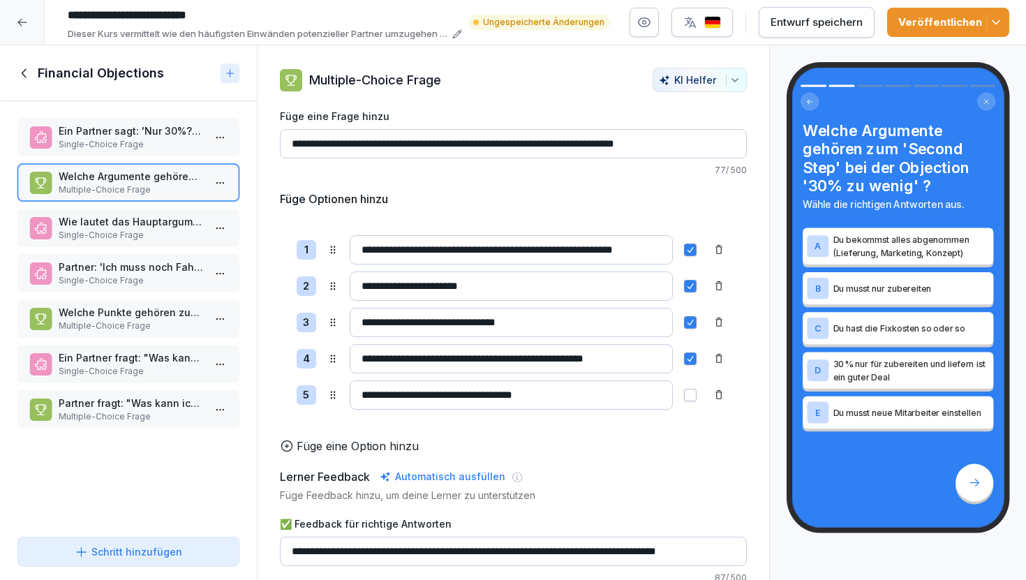
click at [25, 70] on icon at bounding box center [24, 73] width 15 height 15
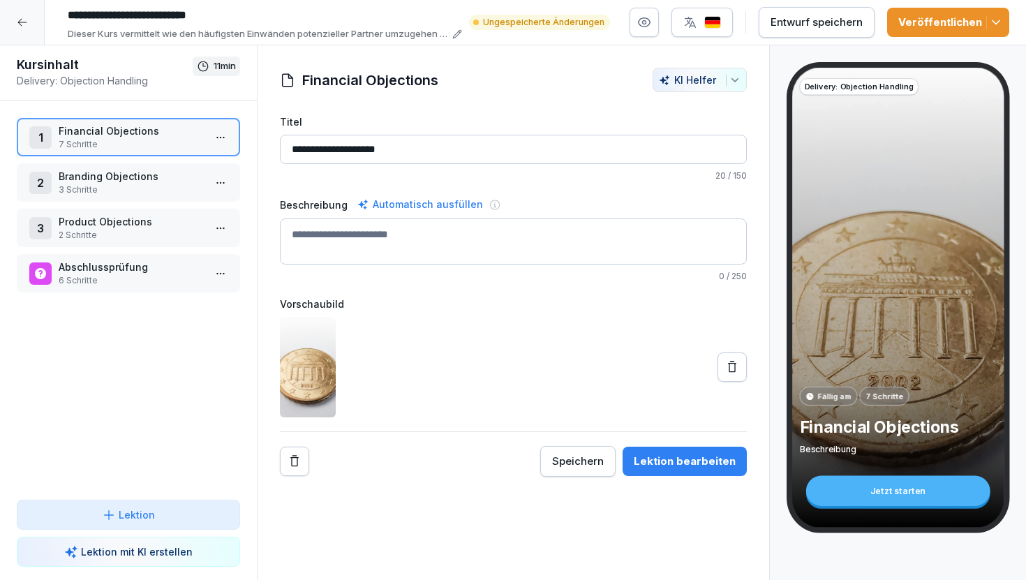
click at [651, 454] on div "Lektion bearbeiten" at bounding box center [685, 461] width 102 height 15
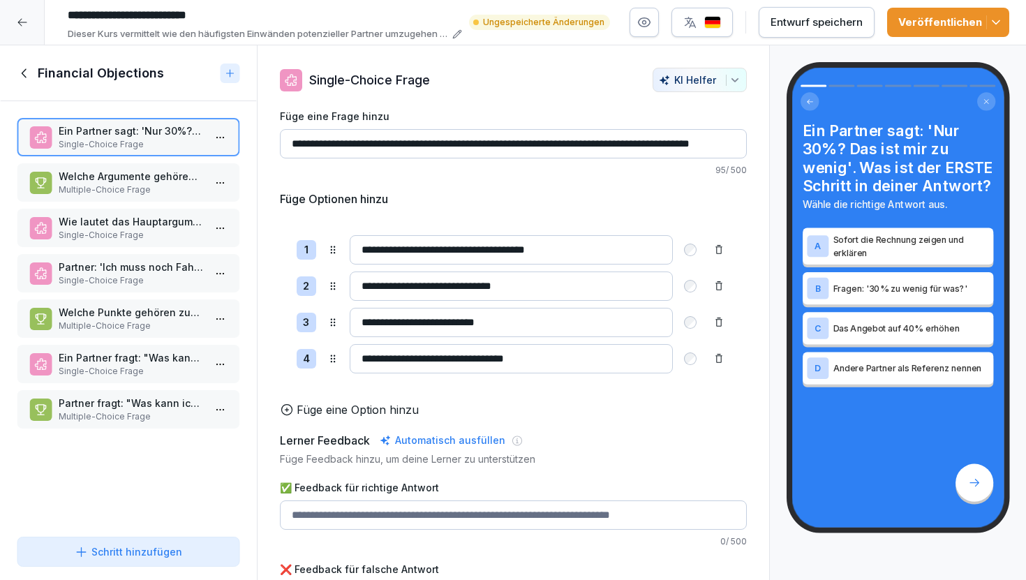
click at [101, 186] on p "Multiple-Choice Frage" at bounding box center [131, 190] width 145 height 13
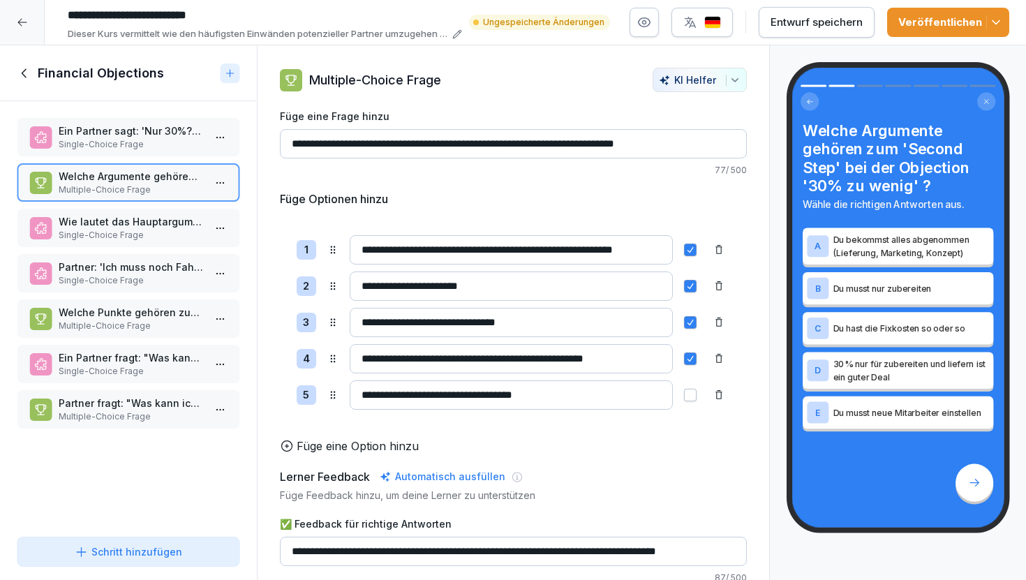
click at [124, 229] on p "Single-Choice Frage" at bounding box center [131, 235] width 145 height 13
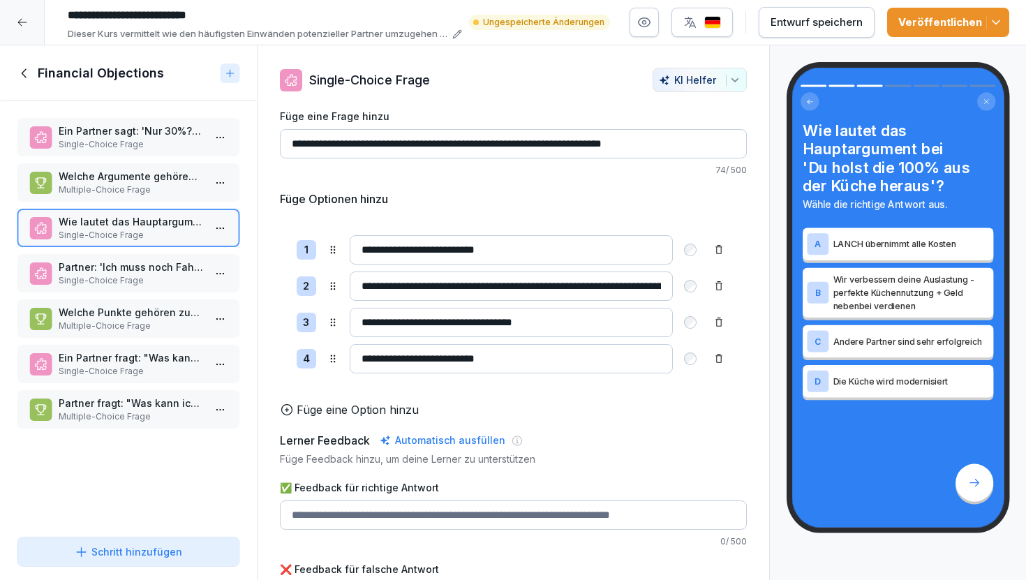
click at [142, 274] on p "Partner: 'Ich muss noch Fahrer bezahlen, Küche brauch ich auch noch extra jeman…" at bounding box center [131, 267] width 145 height 15
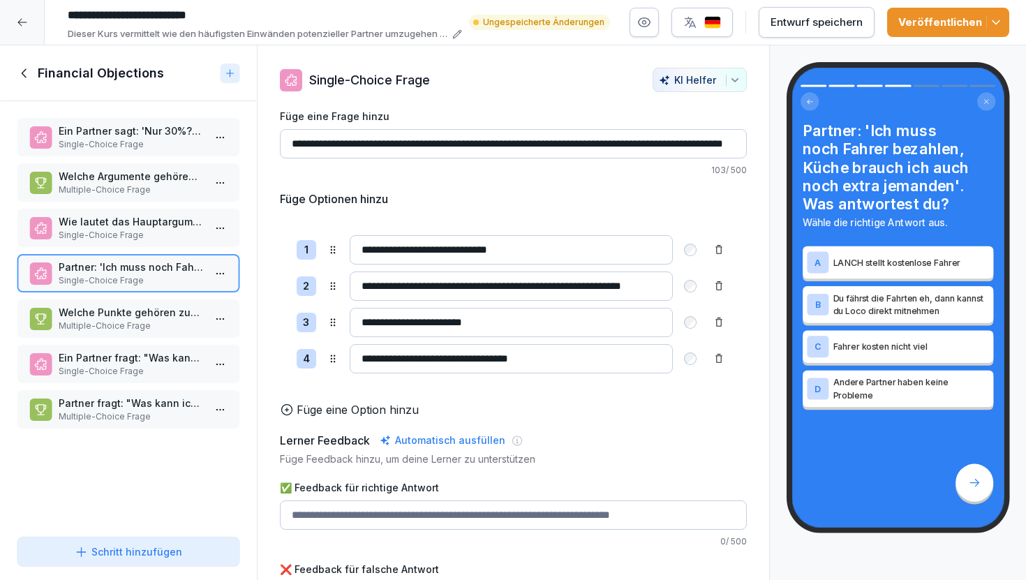
click at [154, 323] on p "Multiple-Choice Frage" at bounding box center [131, 326] width 145 height 13
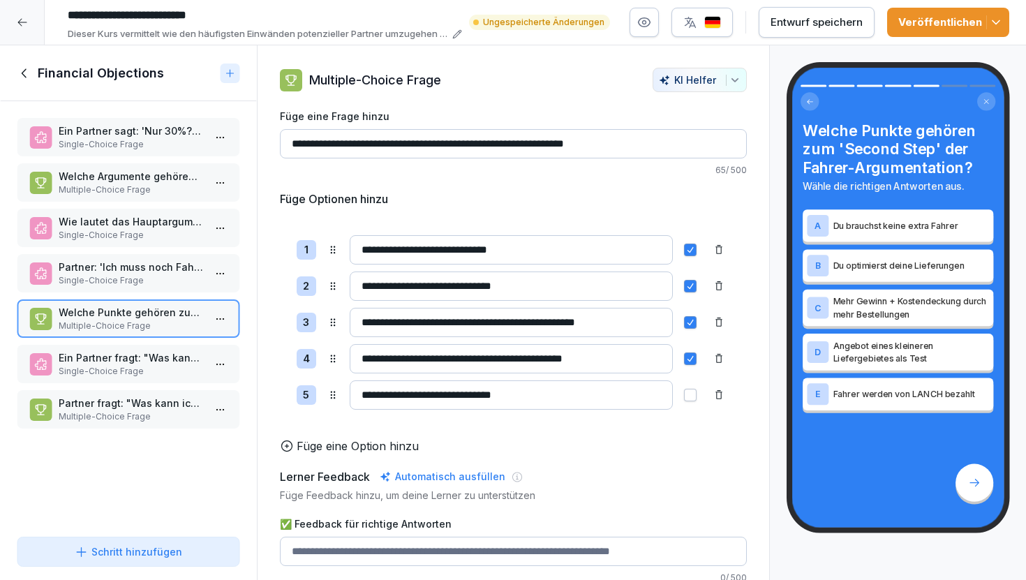
click at [161, 373] on p "Single-Choice Frage" at bounding box center [131, 371] width 145 height 13
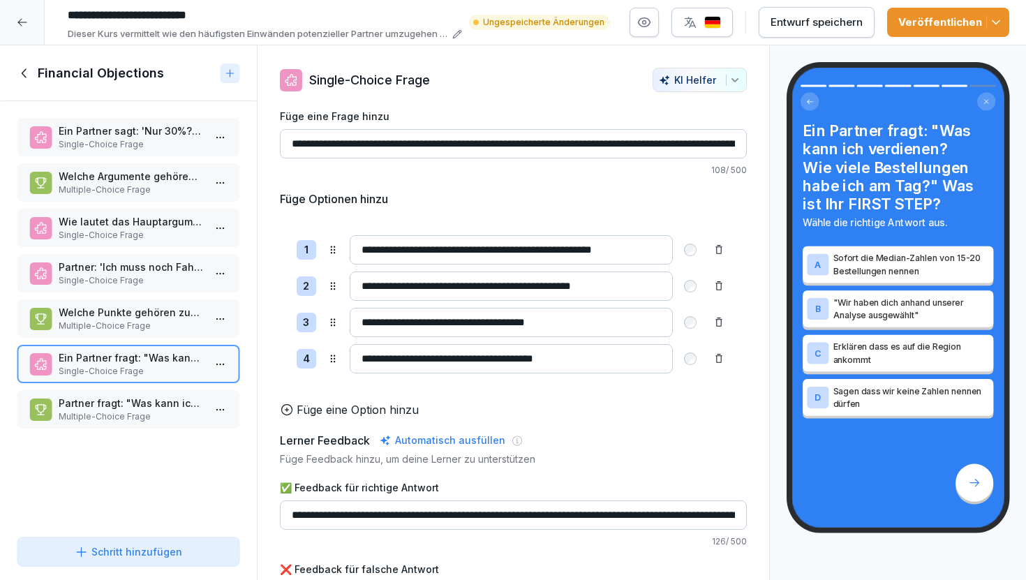
click at [165, 408] on p "Partner fragt: "Was kann ich verdienen?" Sie antworten mit dem Median von 15-20…" at bounding box center [131, 403] width 145 height 15
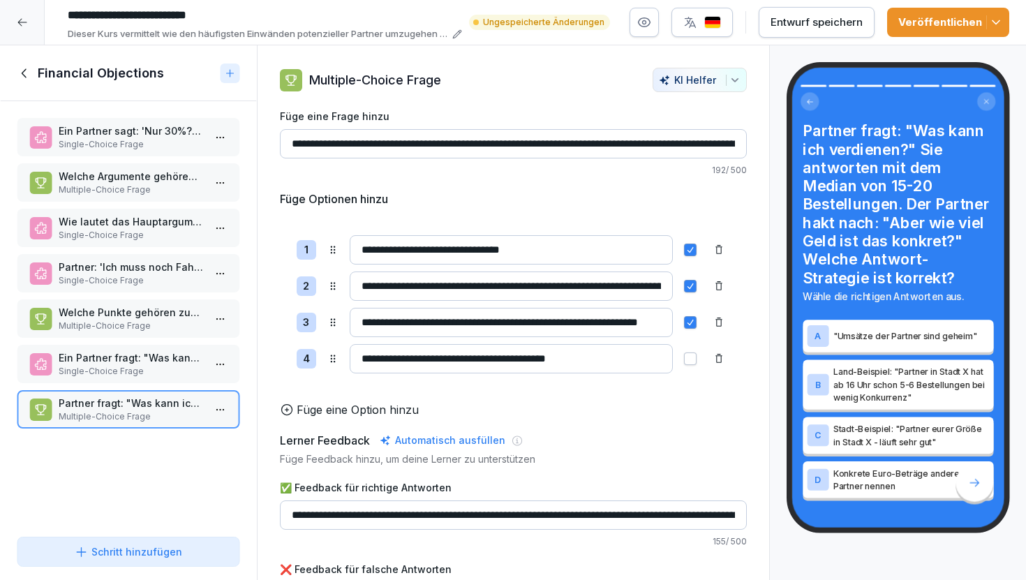
click at [28, 68] on icon at bounding box center [24, 73] width 15 height 15
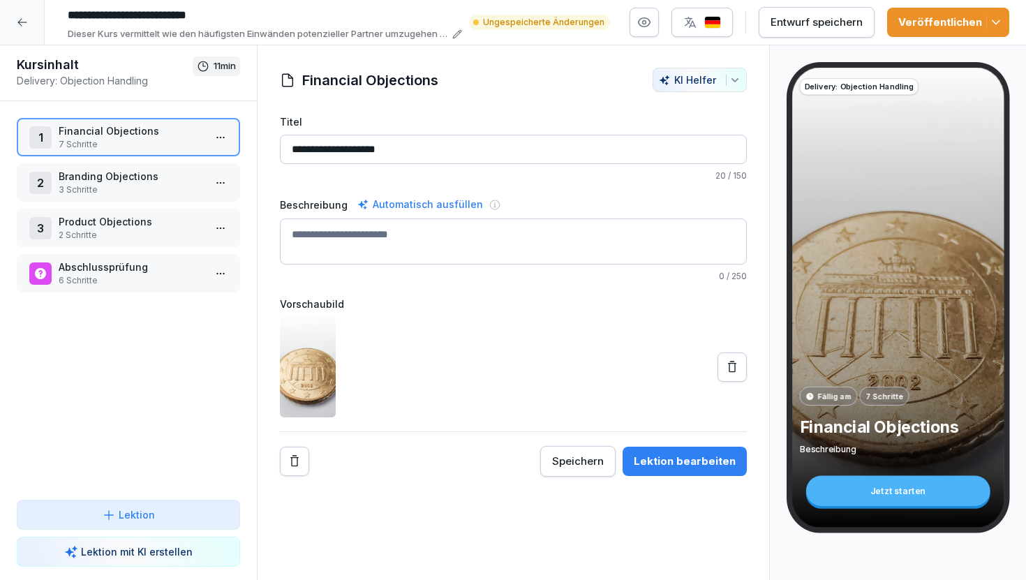
click at [96, 162] on div "1 Financial Objections 7 Schritte 2 Branding Objections 3 Schritte 3 Product Ob…" at bounding box center [128, 300] width 257 height 399
click at [109, 186] on p "3 Schritte" at bounding box center [131, 190] width 145 height 13
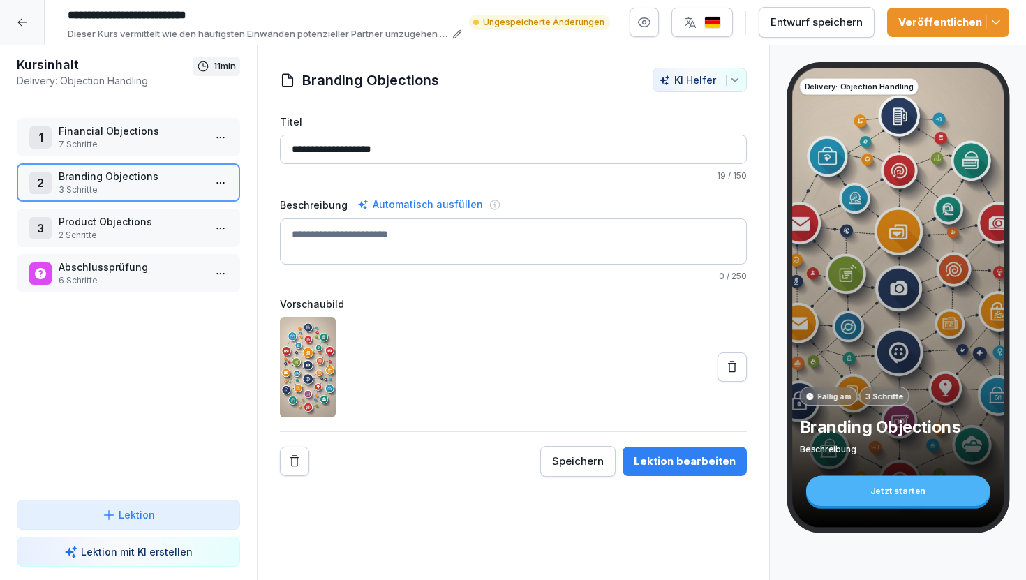
click at [655, 459] on div "Lektion bearbeiten" at bounding box center [685, 461] width 102 height 15
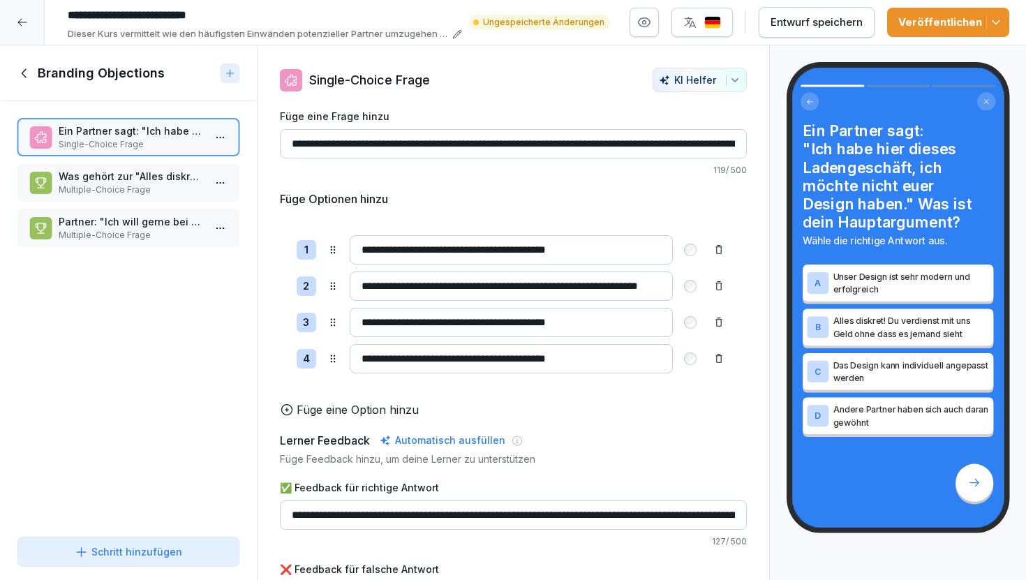
click at [26, 71] on icon at bounding box center [24, 73] width 15 height 15
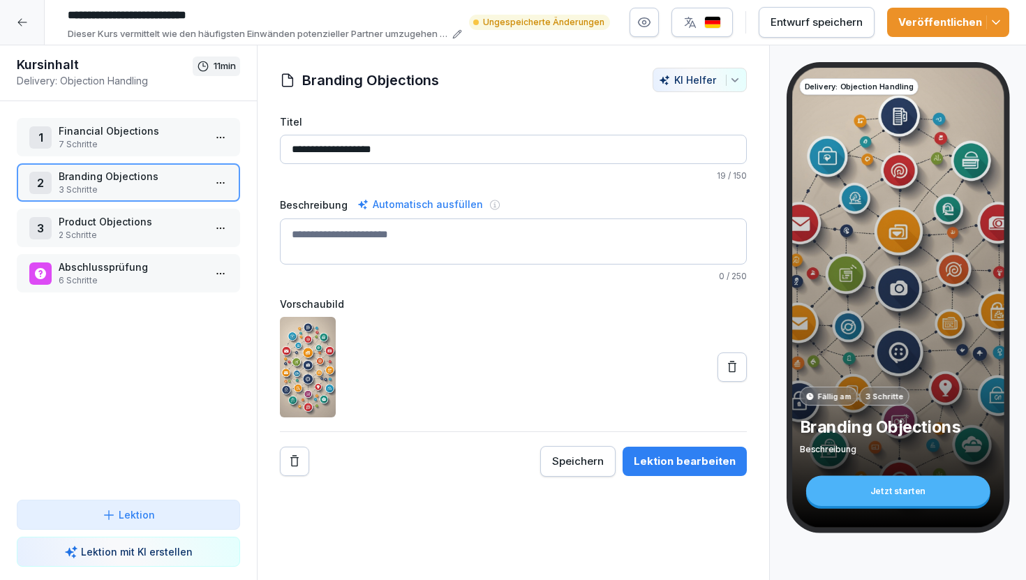
click at [147, 226] on p "Product Objections" at bounding box center [131, 221] width 145 height 15
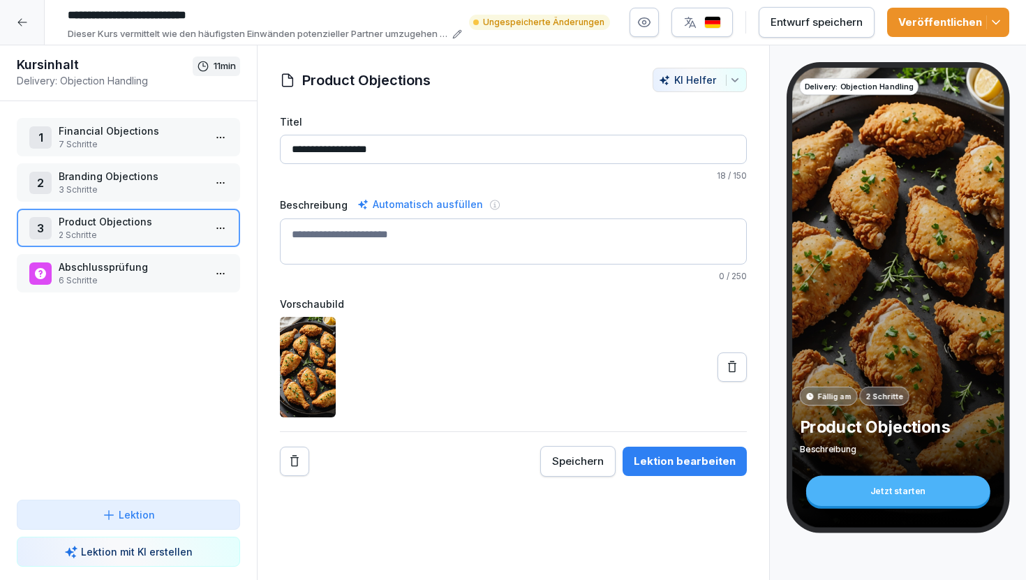
click at [659, 459] on div "Lektion bearbeiten" at bounding box center [685, 461] width 102 height 15
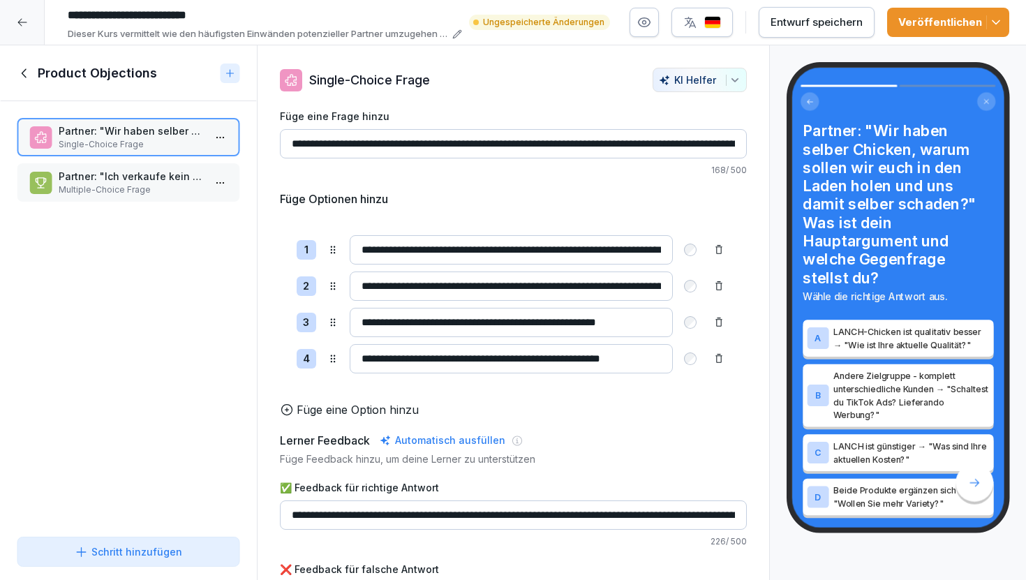
click at [24, 71] on icon at bounding box center [24, 73] width 15 height 15
